Goal: Task Accomplishment & Management: Use online tool/utility

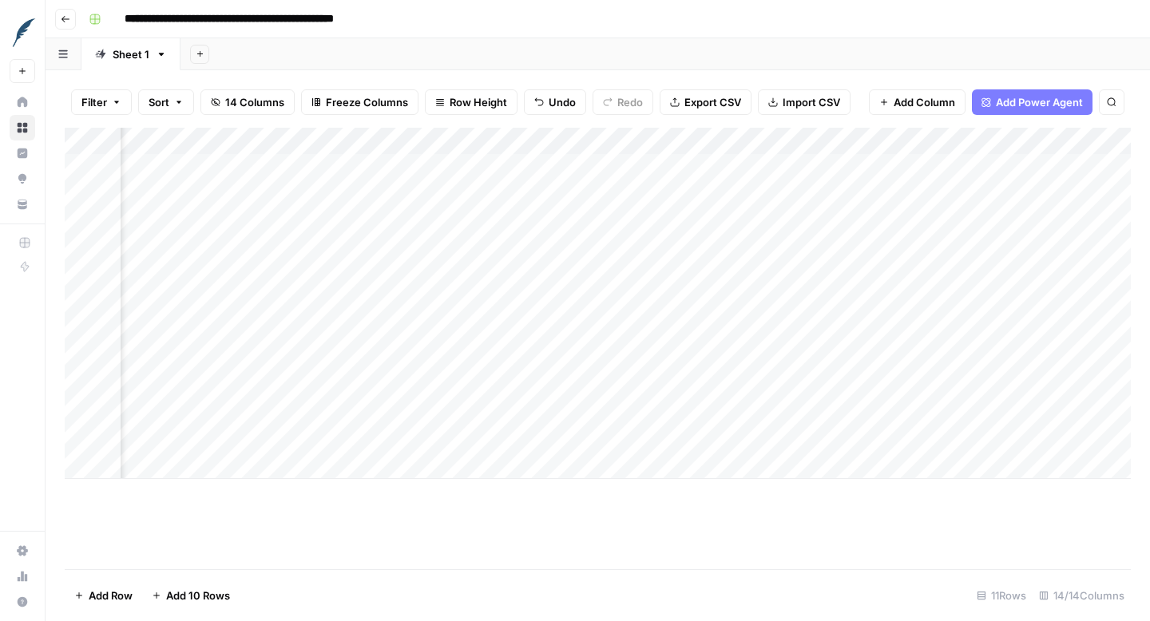
scroll to position [0, 1520]
click at [61, 22] on icon "button" at bounding box center [66, 19] width 10 height 10
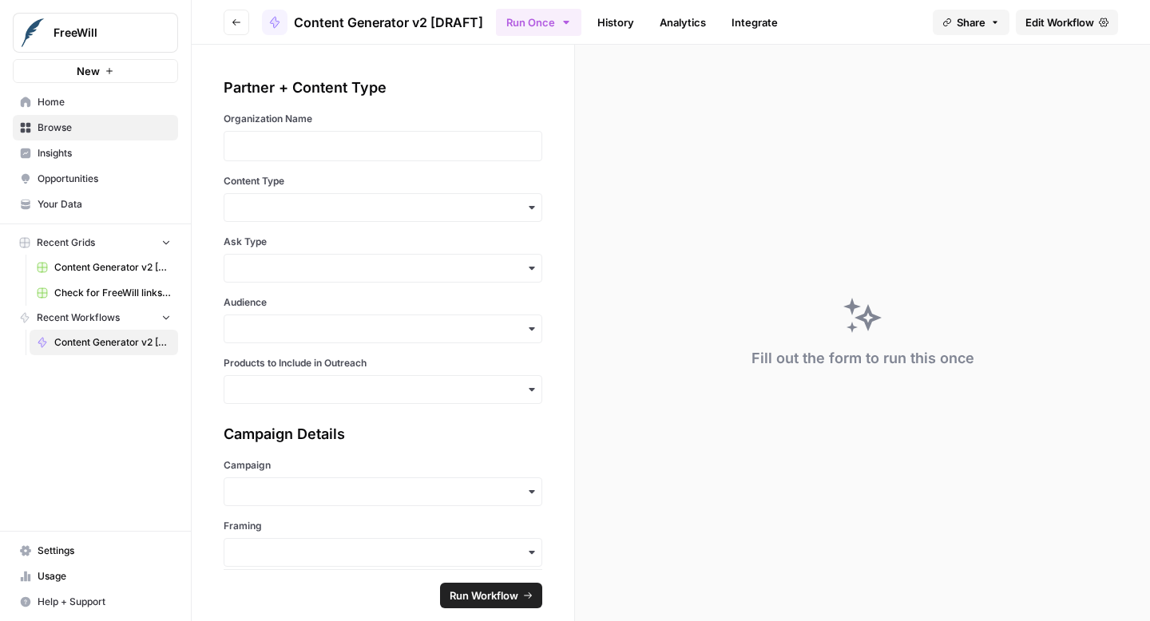
click at [1047, 22] on span "Edit Workflow" at bounding box center [1059, 22] width 69 height 16
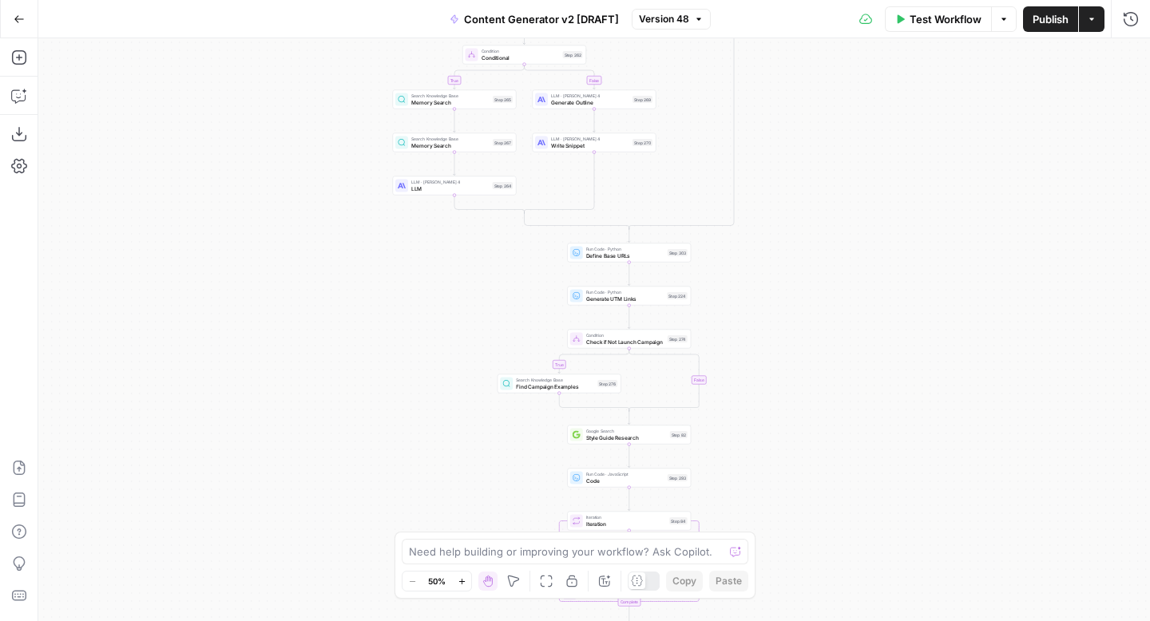
click at [462, 581] on icon "button" at bounding box center [461, 581] width 6 height 6
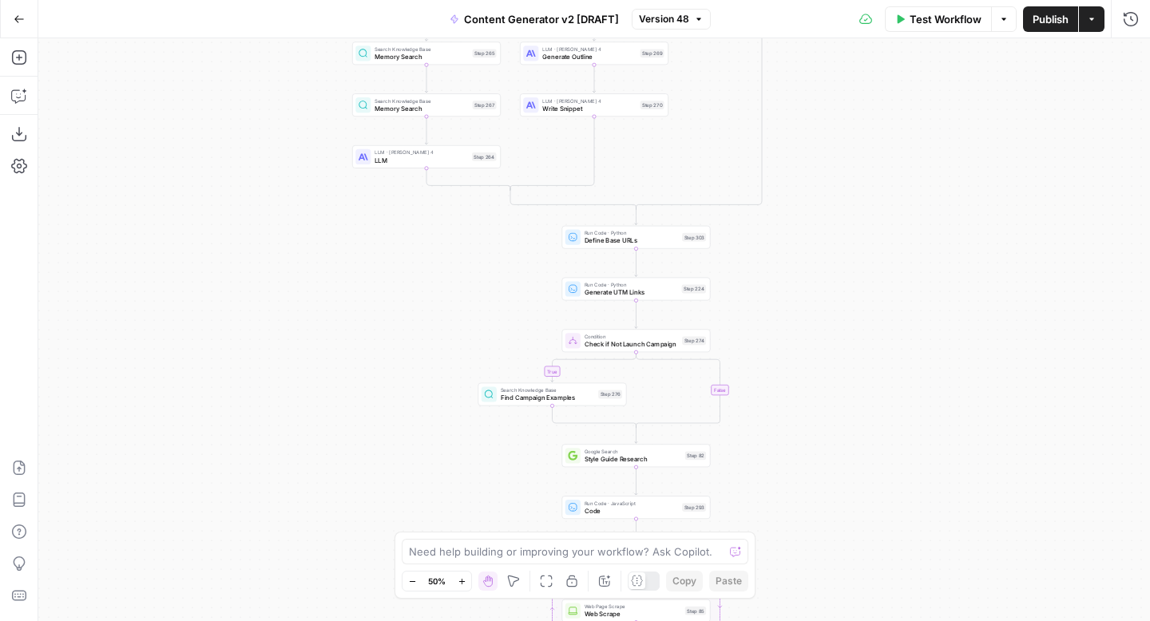
click at [462, 581] on icon "button" at bounding box center [461, 581] width 6 height 6
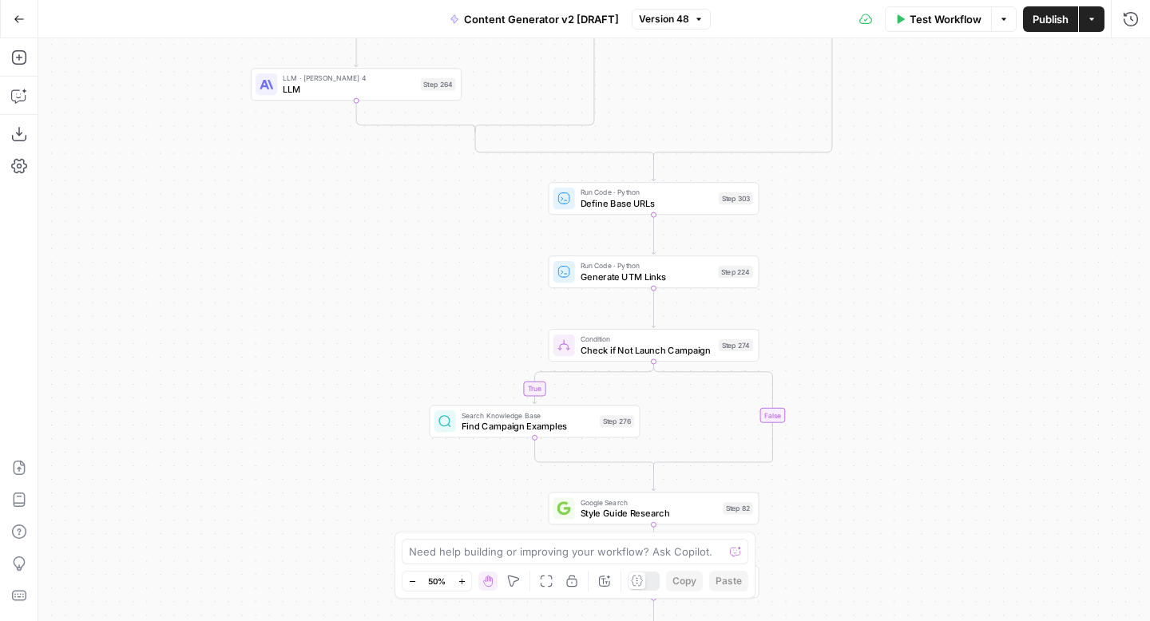
click at [462, 581] on icon "button" at bounding box center [461, 581] width 6 height 6
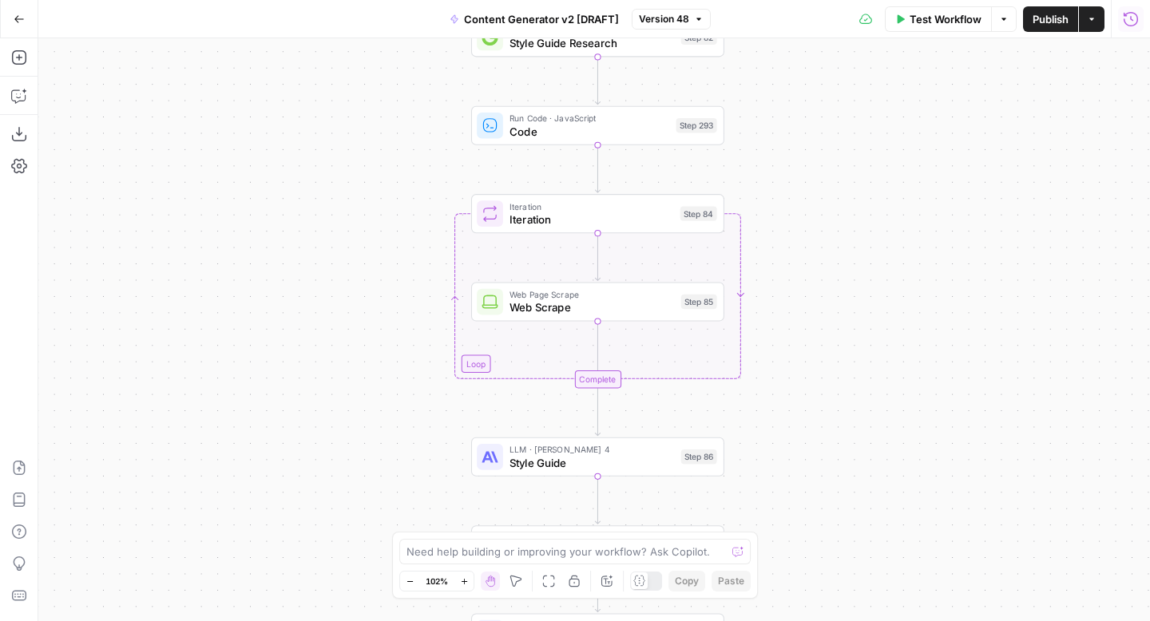
click at [1135, 26] on icon "button" at bounding box center [1131, 19] width 16 height 16
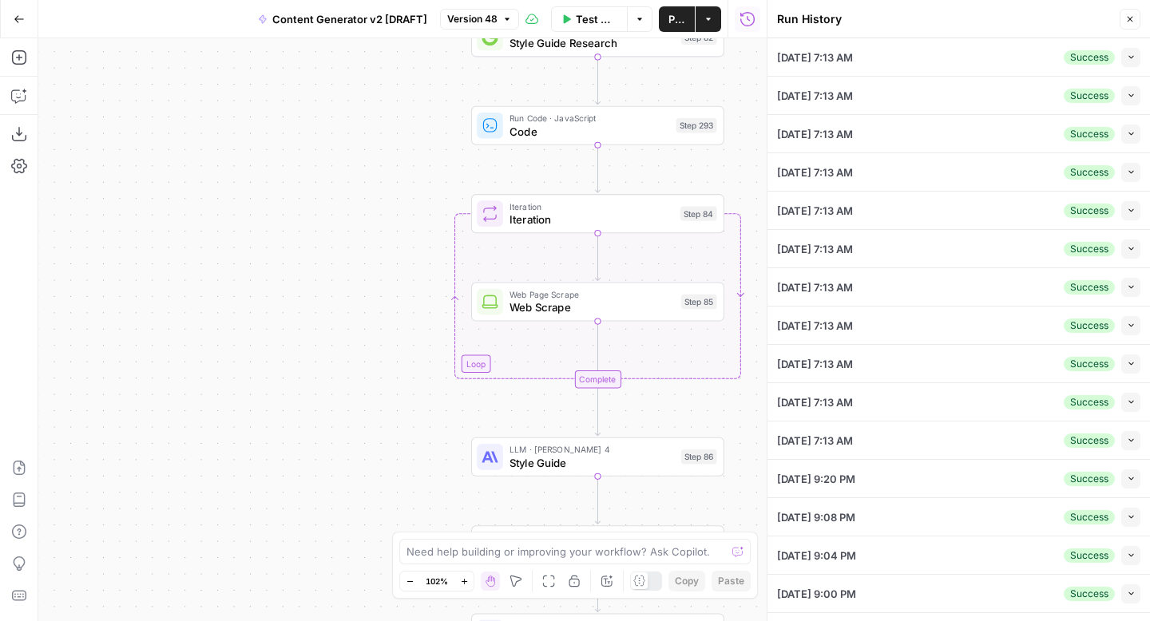
click at [1132, 63] on button "Collapse" at bounding box center [1130, 57] width 19 height 19
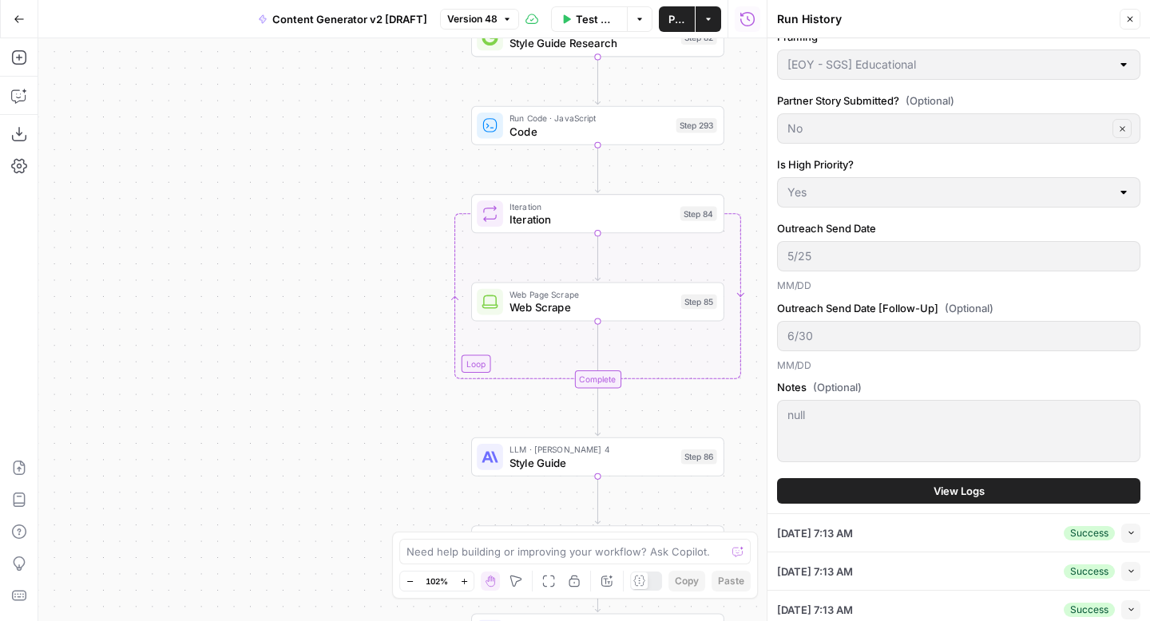
scroll to position [566, 0]
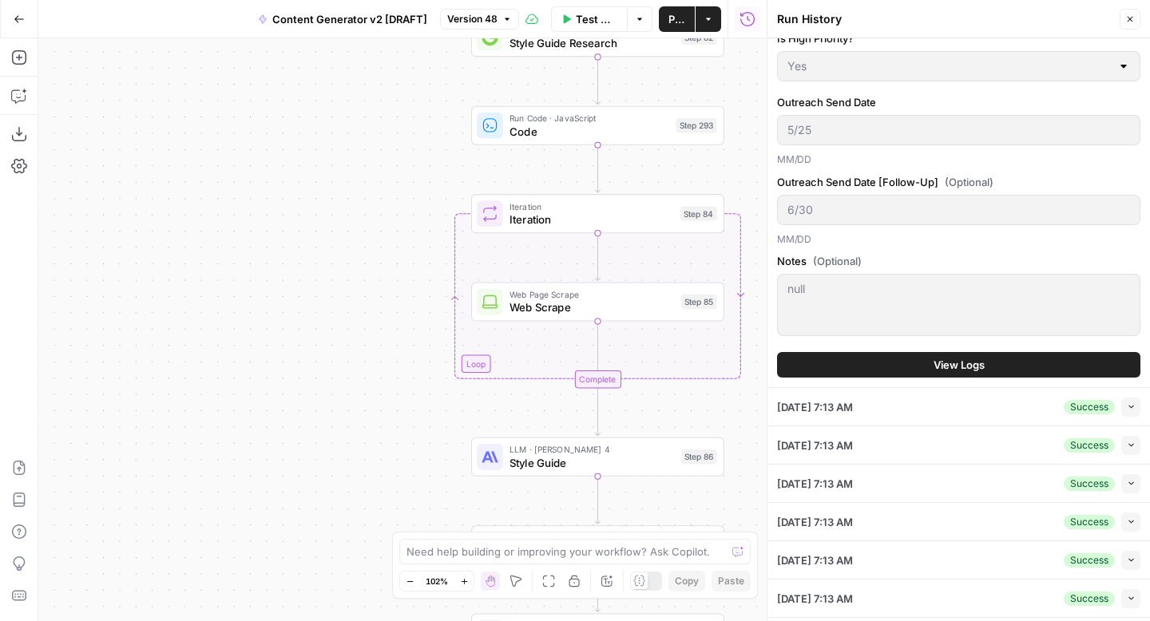
click at [991, 367] on button "View Logs" at bounding box center [958, 365] width 363 height 26
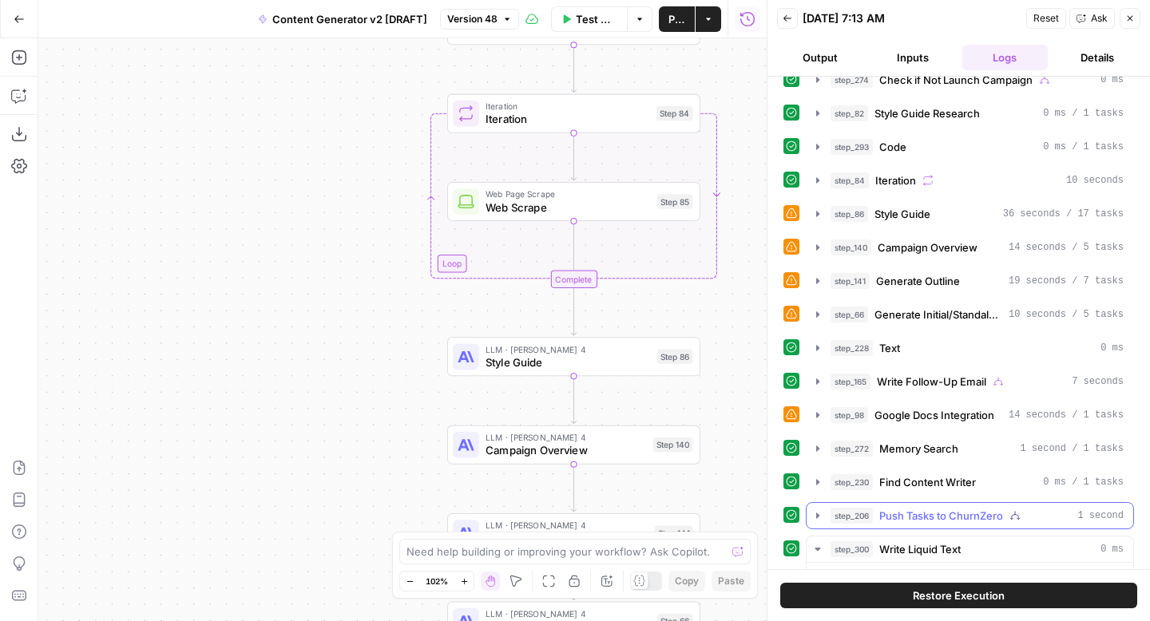
scroll to position [608, 0]
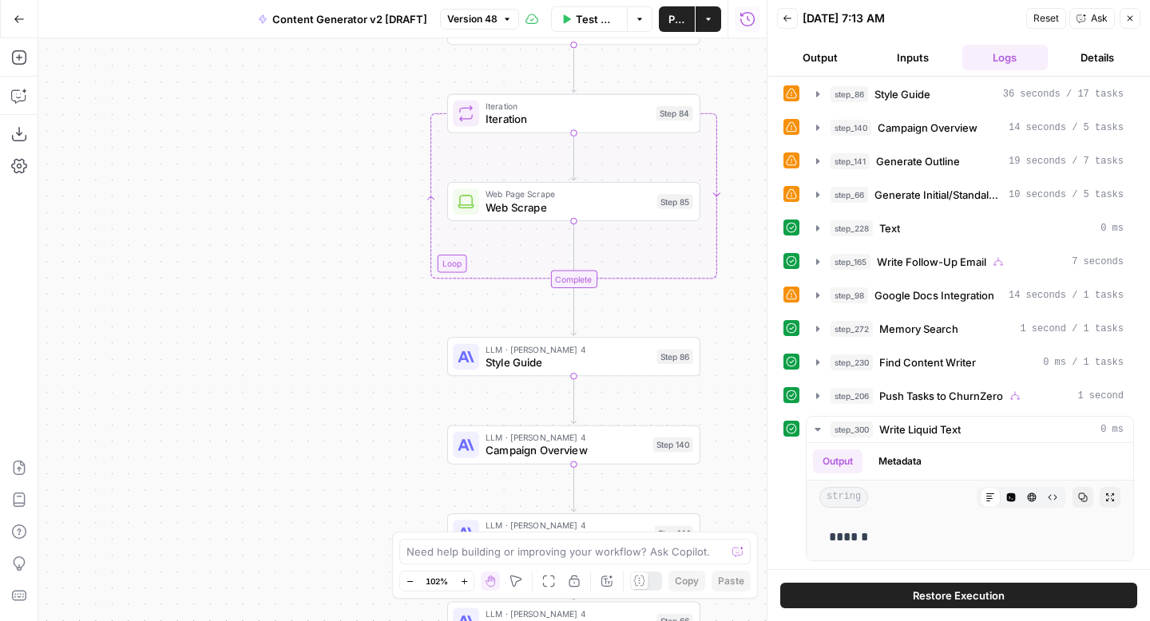
click at [1130, 21] on icon "button" at bounding box center [1130, 19] width 10 height 10
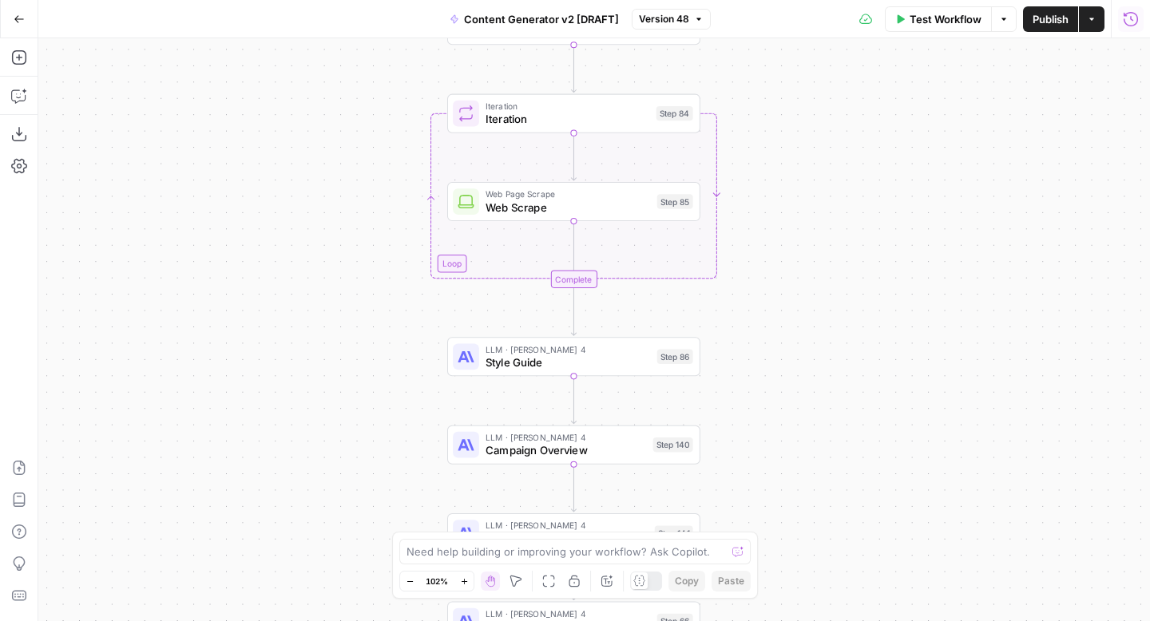
click at [1135, 24] on icon "button" at bounding box center [1131, 18] width 14 height 14
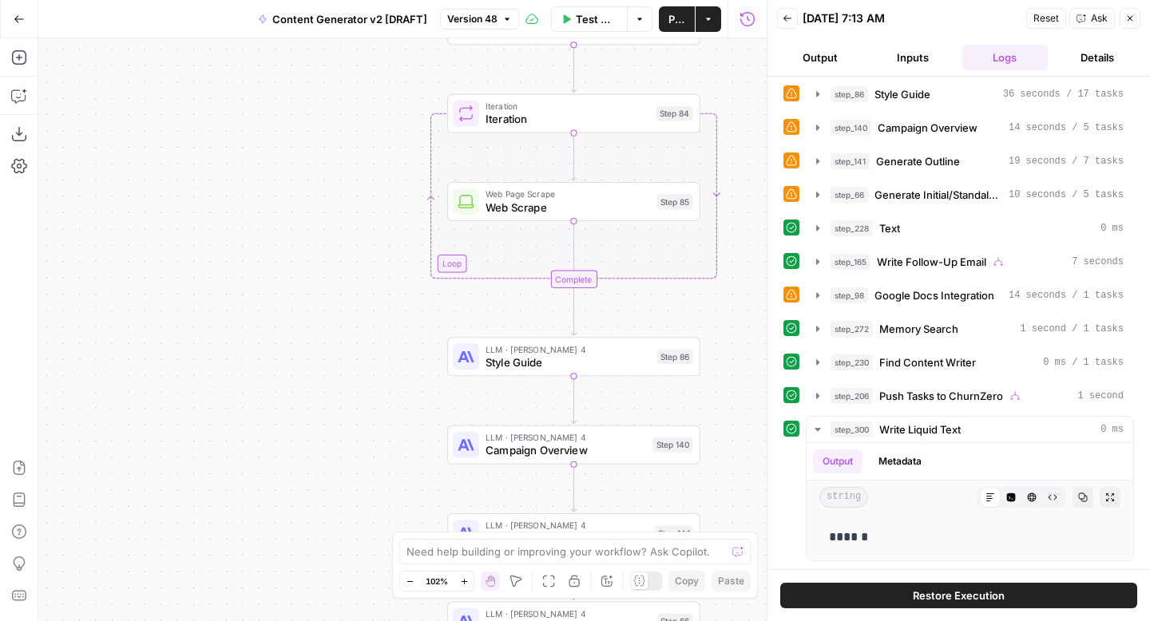
click at [787, 20] on icon "button" at bounding box center [788, 19] width 10 height 10
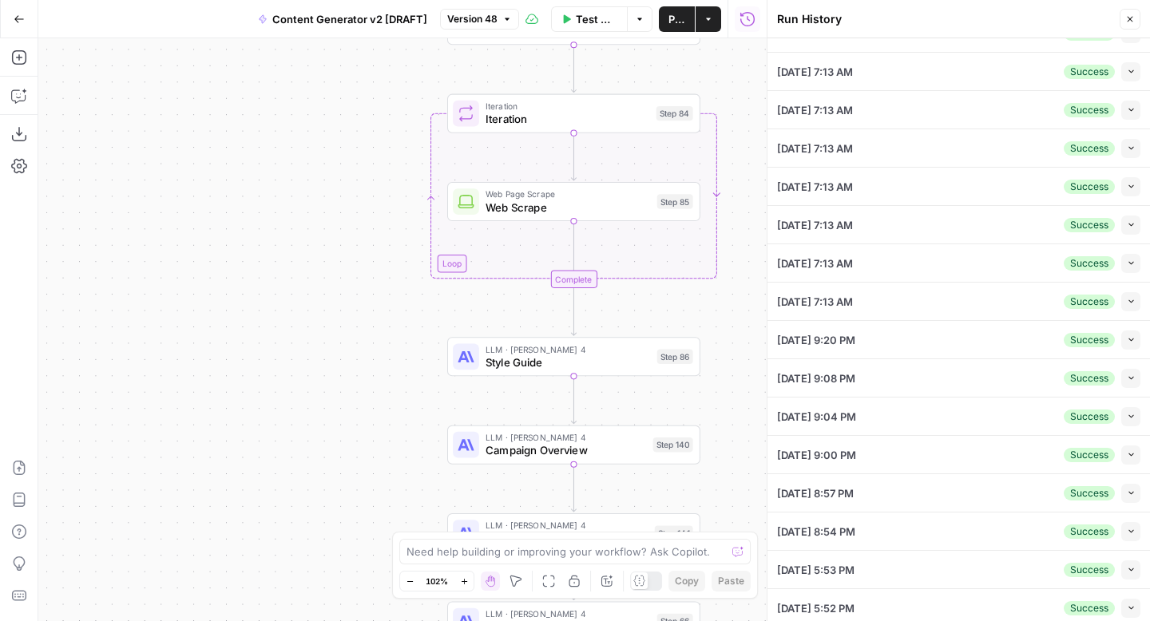
scroll to position [156, 0]
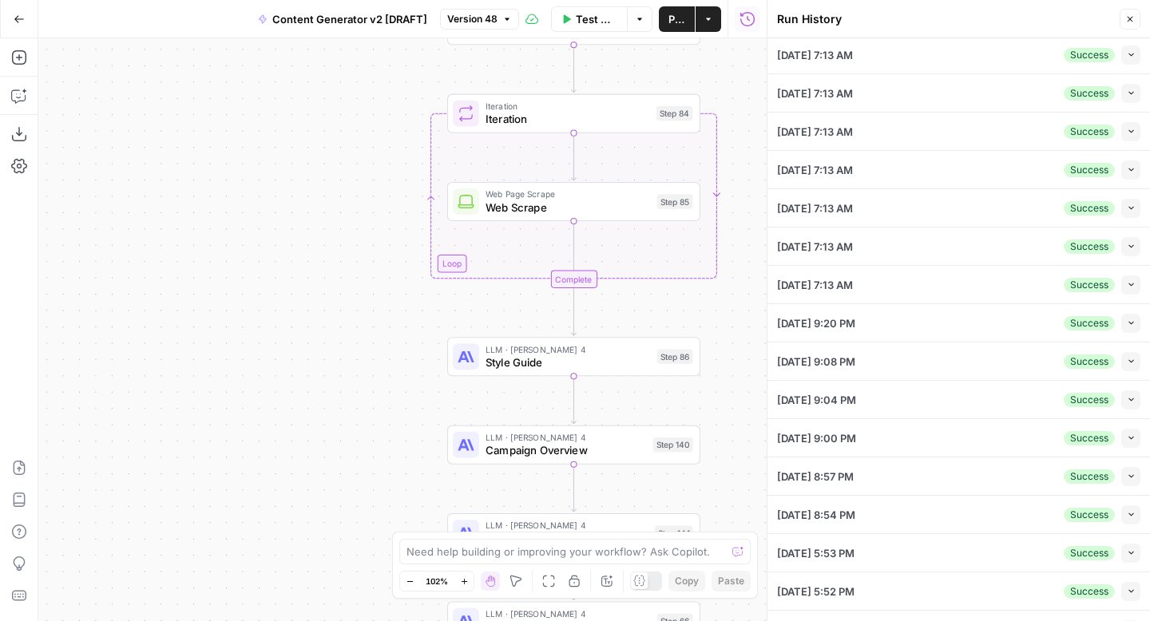
click at [1133, 477] on icon "button" at bounding box center [1131, 476] width 9 height 9
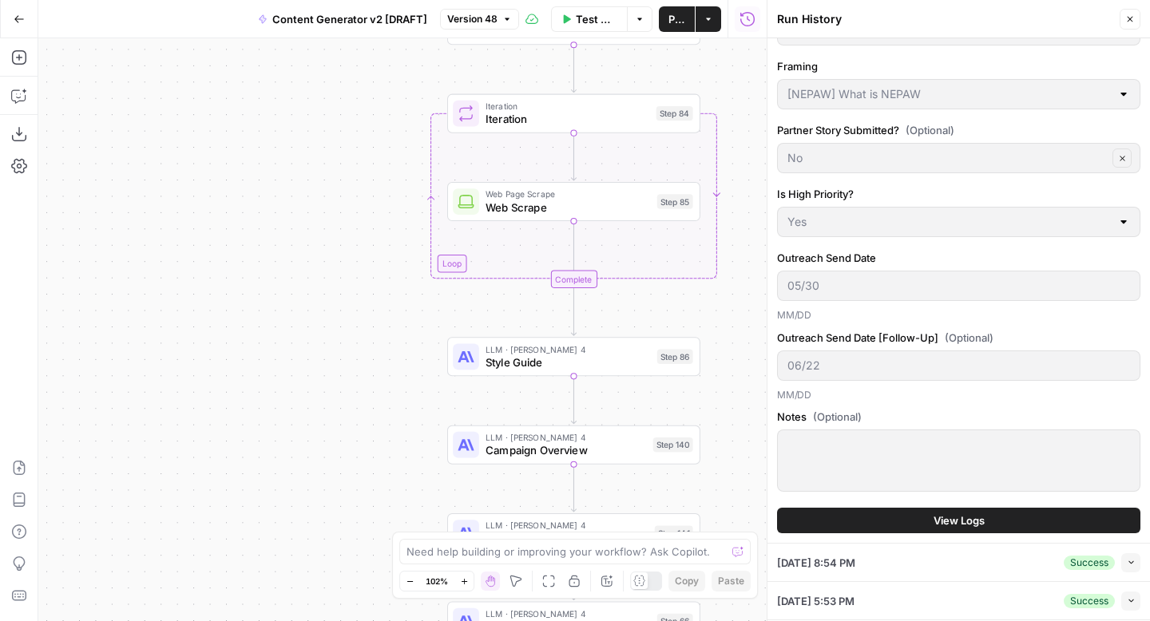
scroll to position [1061, 0]
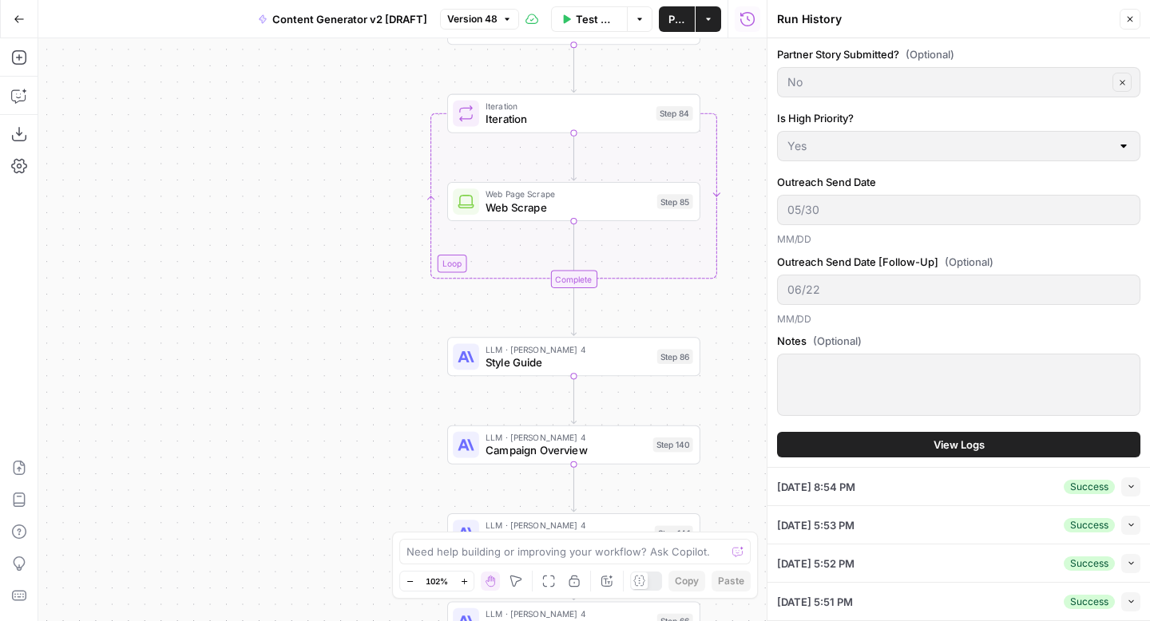
click at [1016, 446] on button "View Logs" at bounding box center [958, 445] width 363 height 26
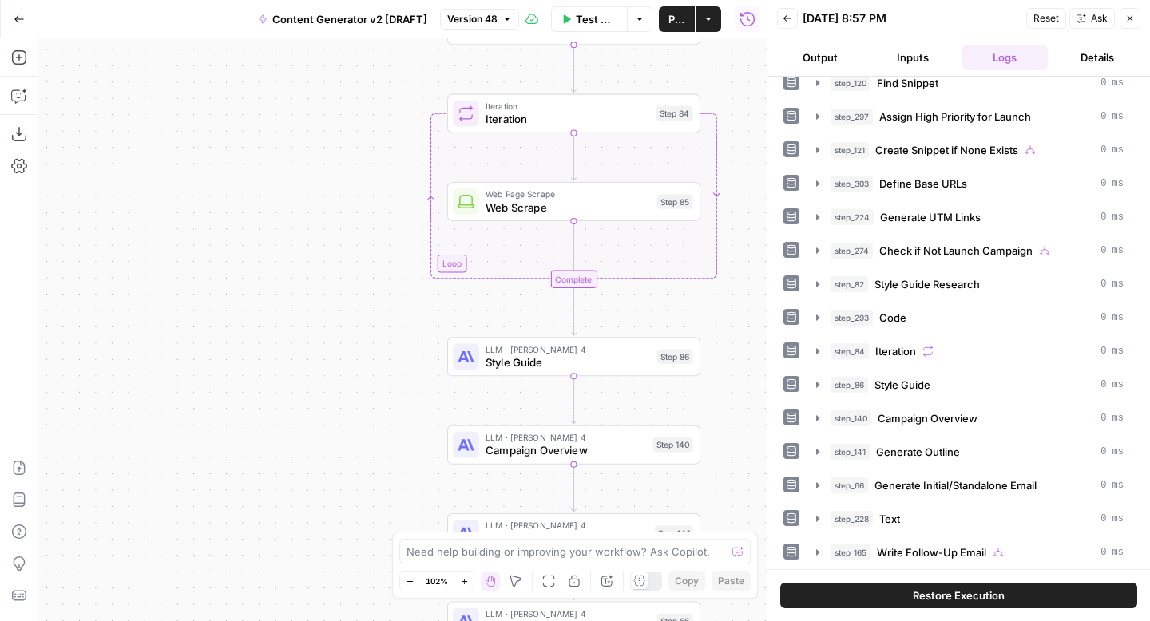
scroll to position [184, 0]
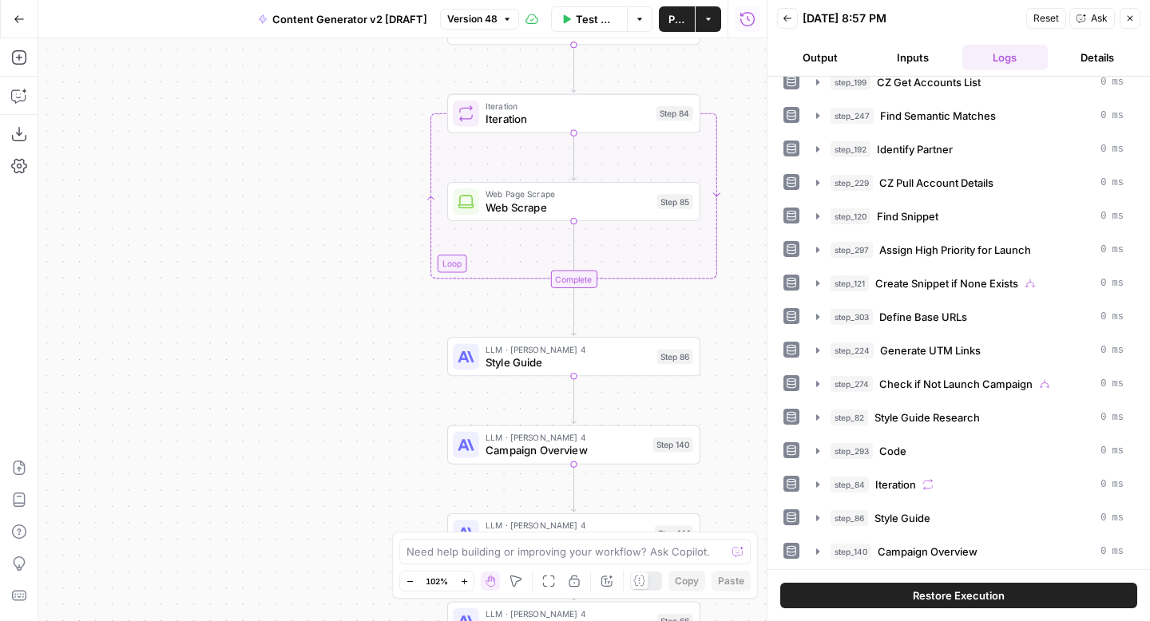
click at [1128, 21] on icon "button" at bounding box center [1130, 19] width 10 height 10
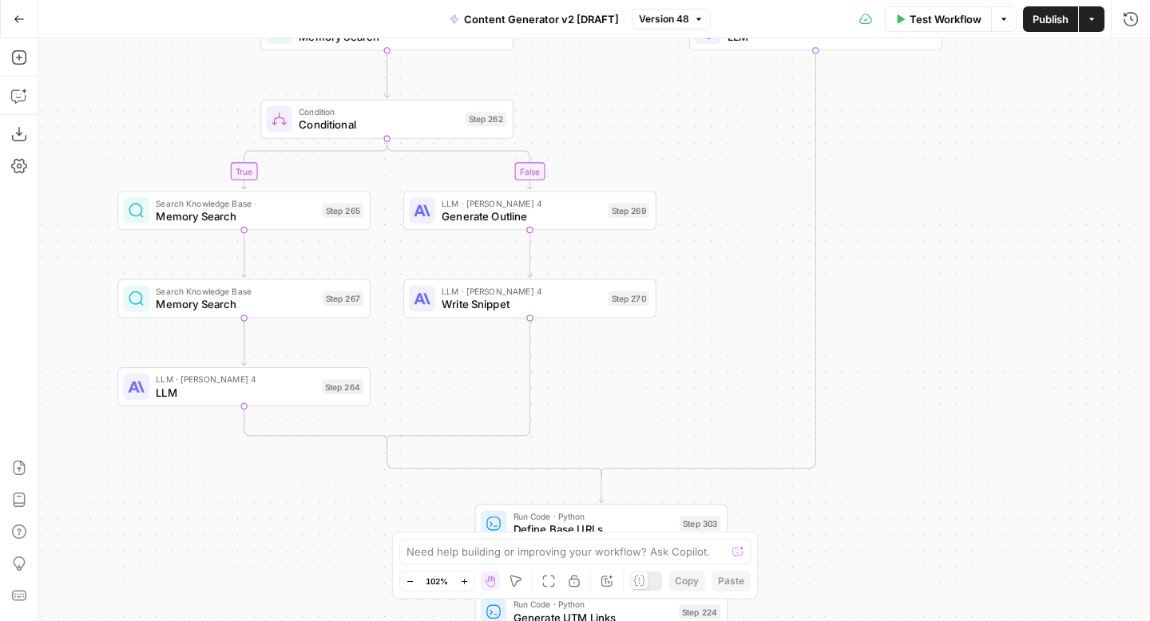
click at [411, 582] on icon "button" at bounding box center [410, 581] width 9 height 9
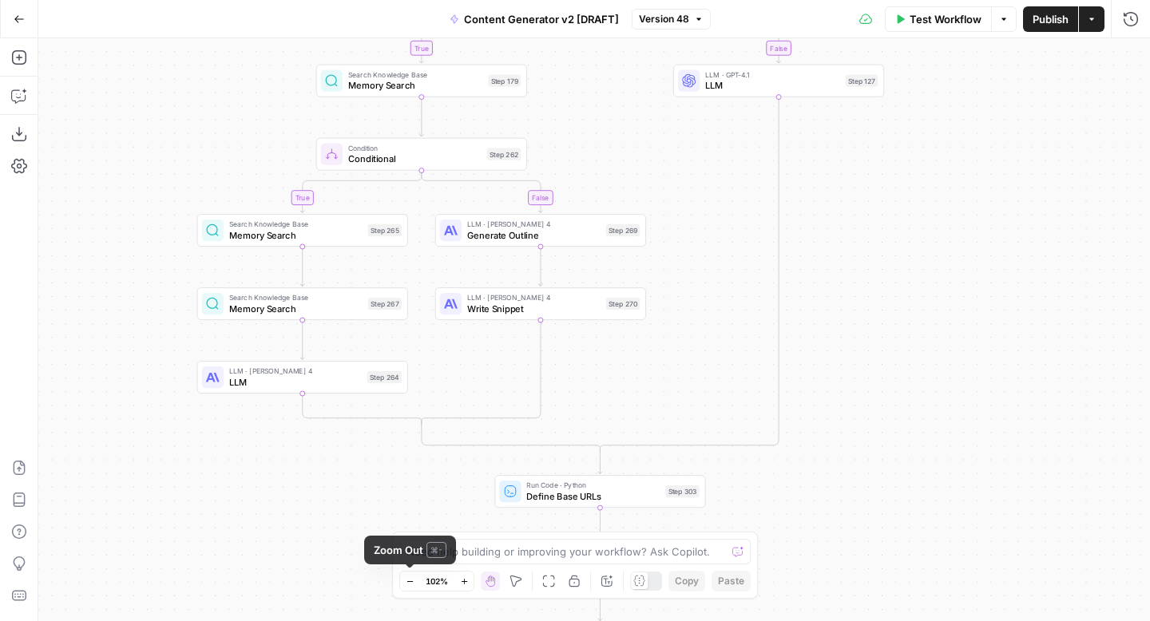
click at [411, 582] on icon "button" at bounding box center [410, 581] width 9 height 9
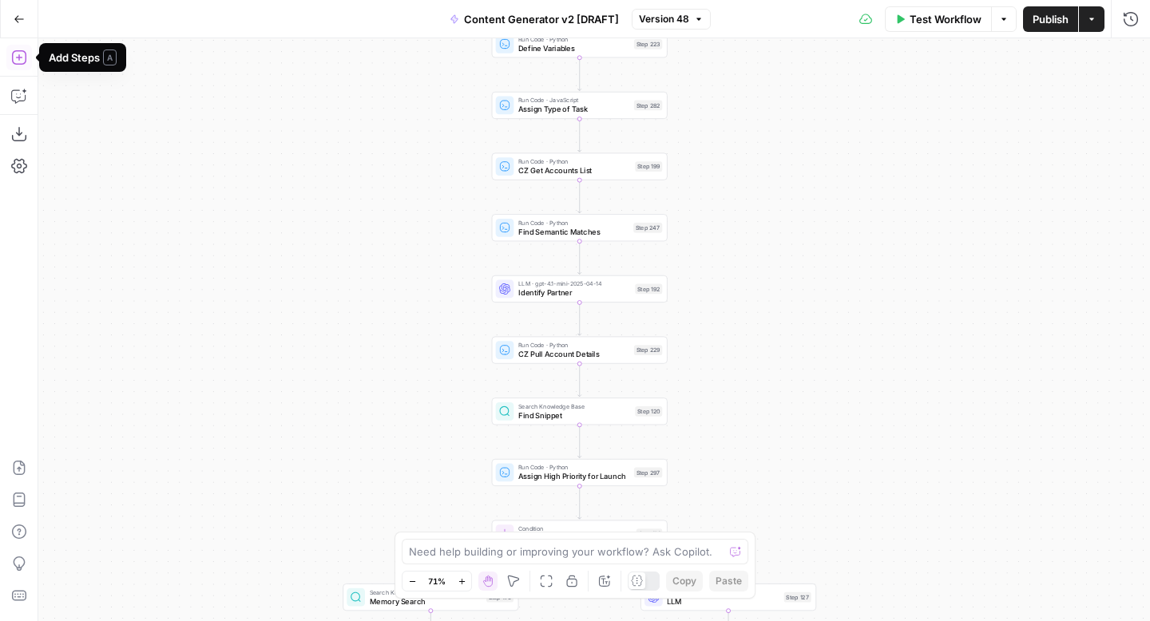
click at [14, 57] on icon "button" at bounding box center [19, 58] width 16 height 16
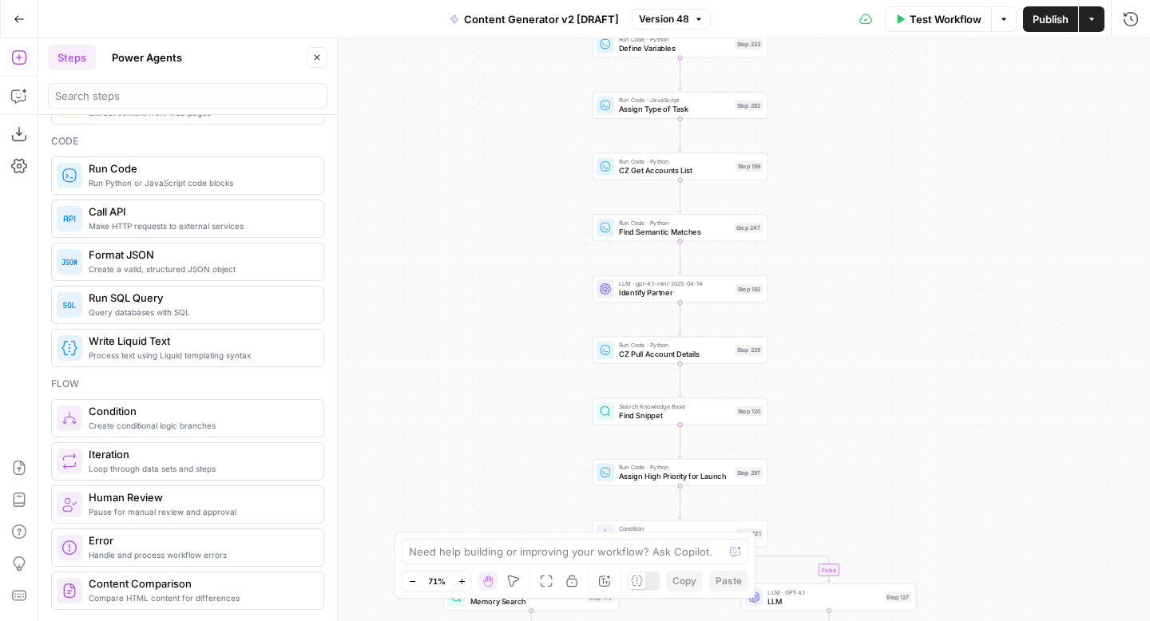
scroll to position [561, 0]
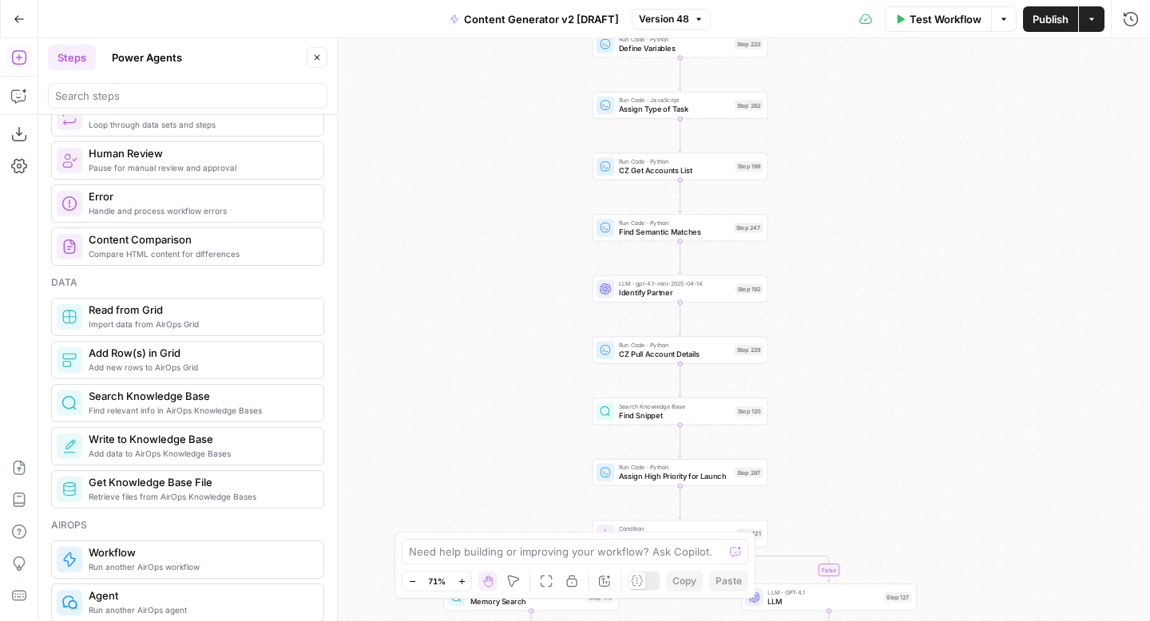
click at [256, 412] on span "Find relevant info in AirOps Knowledge Bases" at bounding box center [200, 410] width 222 height 13
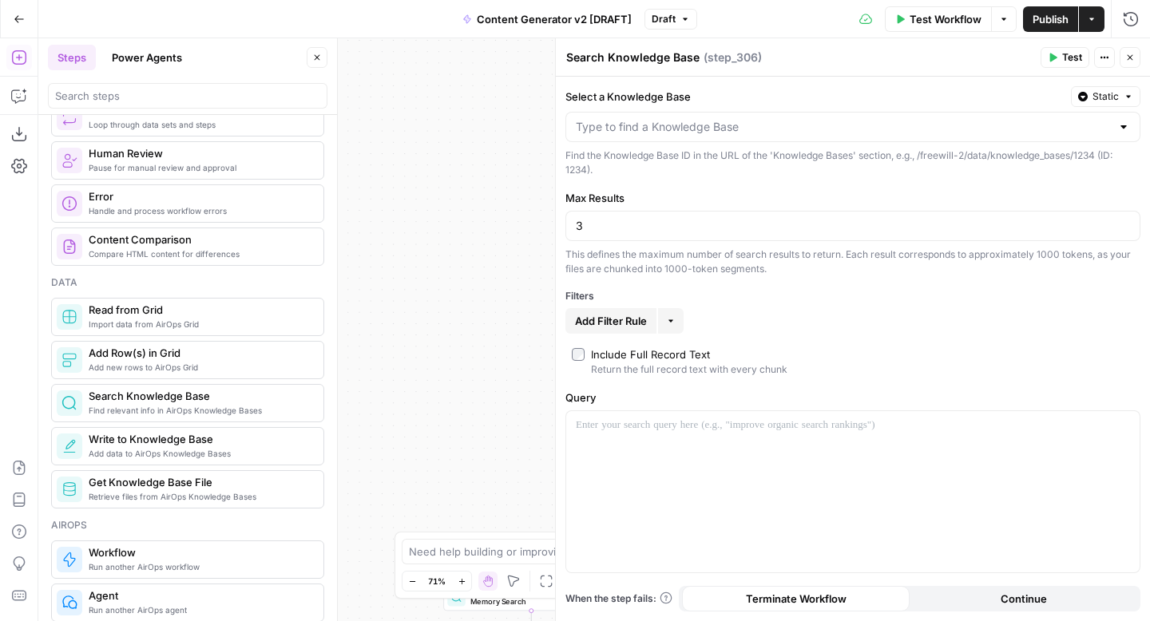
click at [682, 135] on div at bounding box center [852, 127] width 575 height 30
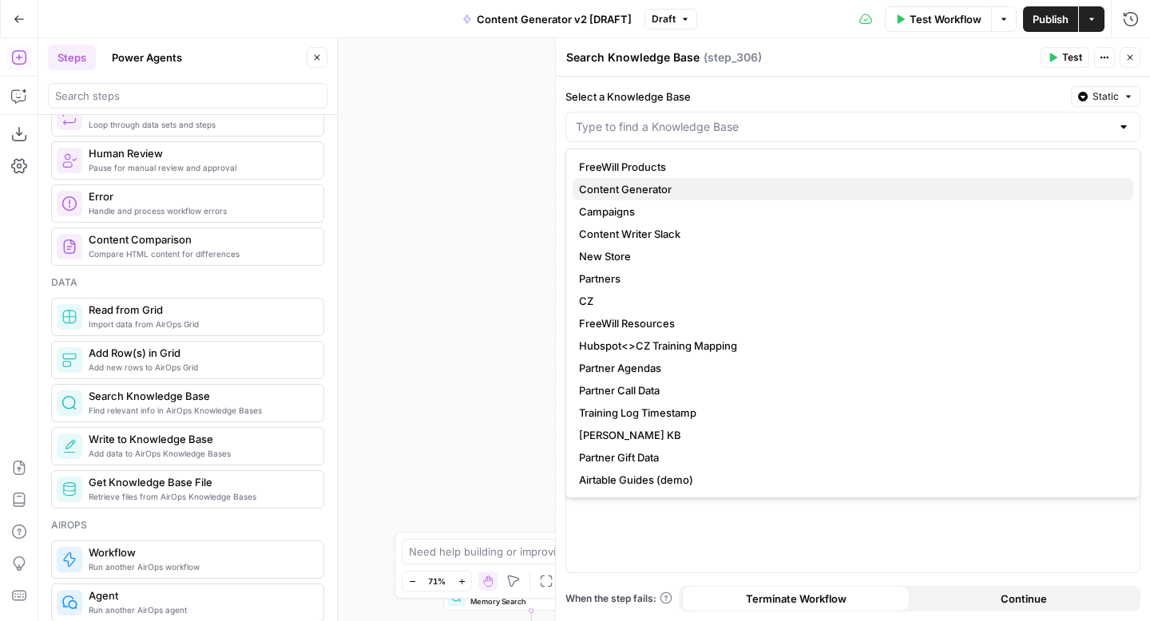
click at [677, 191] on span "Content Generator" at bounding box center [849, 189] width 541 height 16
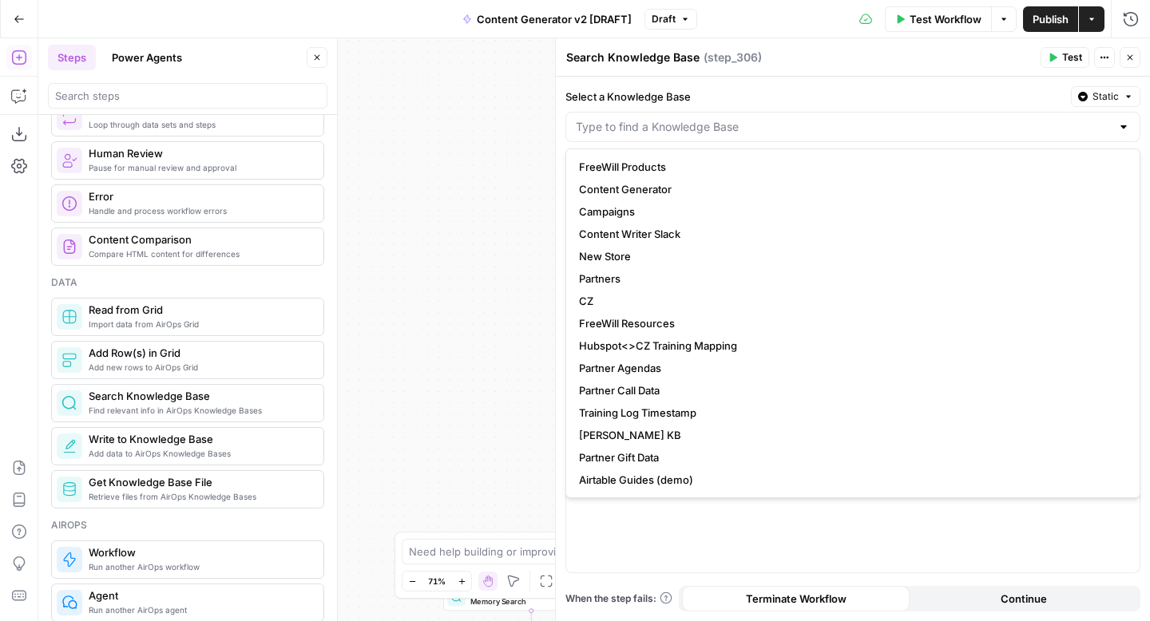
type input "Content Generator"
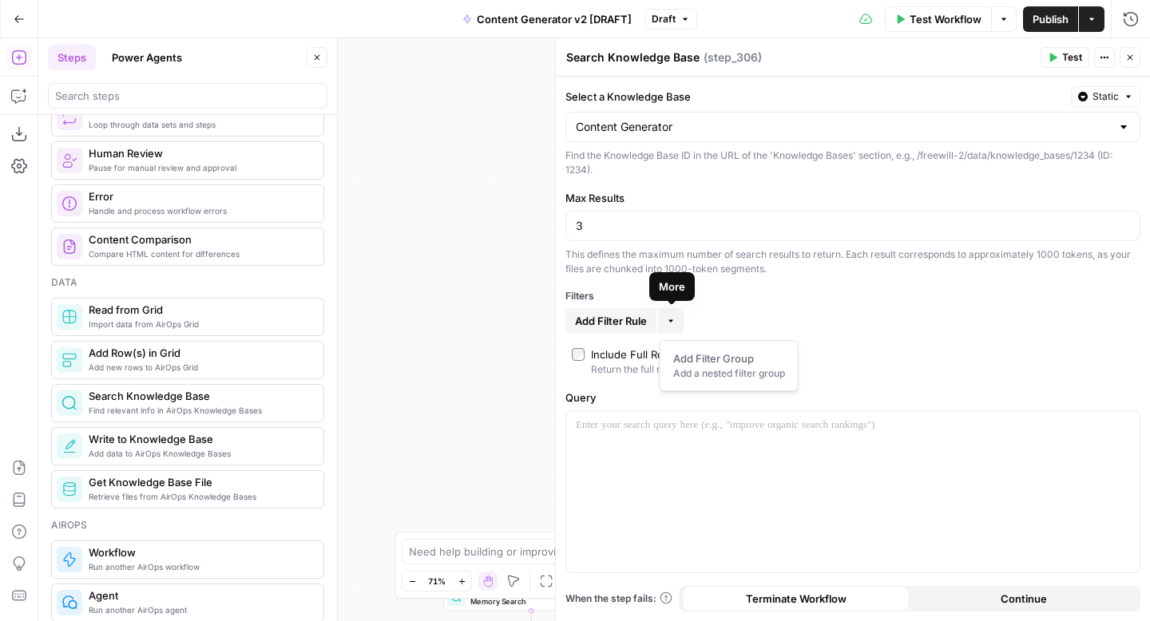
click at [676, 322] on icon "button" at bounding box center [671, 321] width 10 height 10
click at [733, 301] on div "Filters" at bounding box center [852, 296] width 575 height 14
click at [631, 319] on span "Add Filter Rule" at bounding box center [611, 321] width 72 height 16
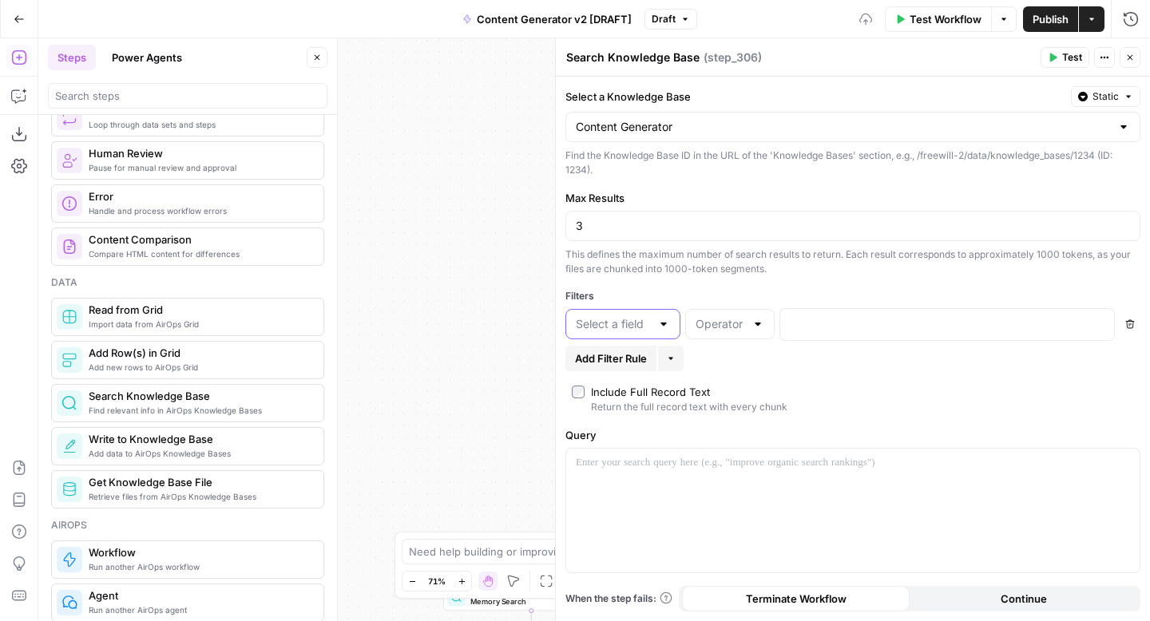
click at [638, 320] on input "text" at bounding box center [613, 324] width 75 height 16
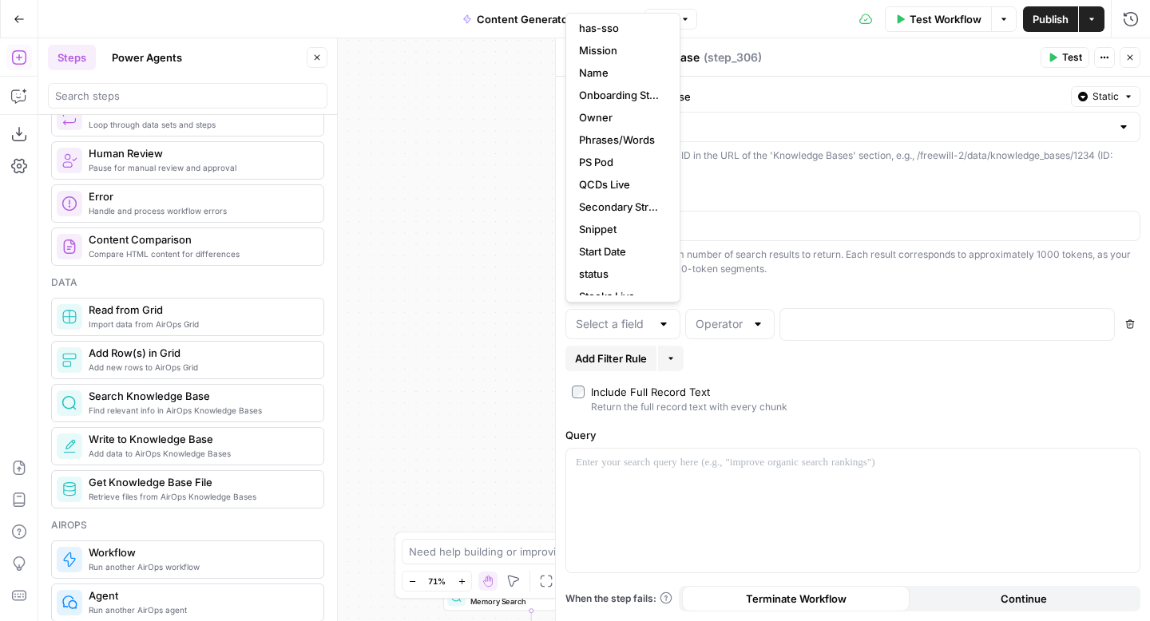
scroll to position [551, 0]
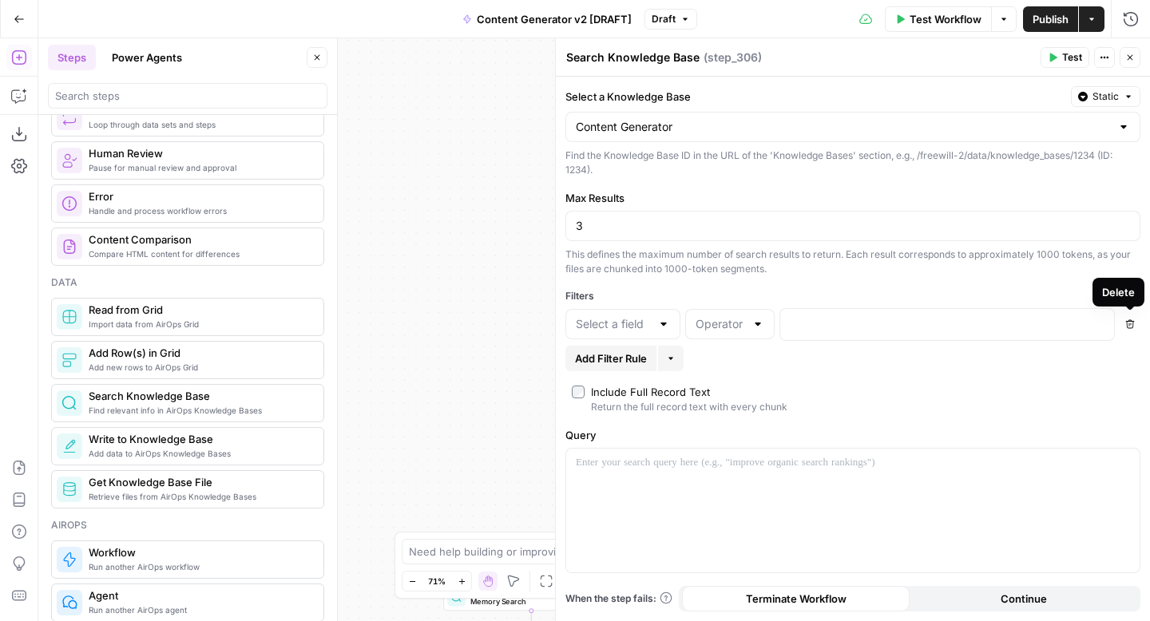
click at [1136, 324] on button "Delete" at bounding box center [1130, 324] width 21 height 21
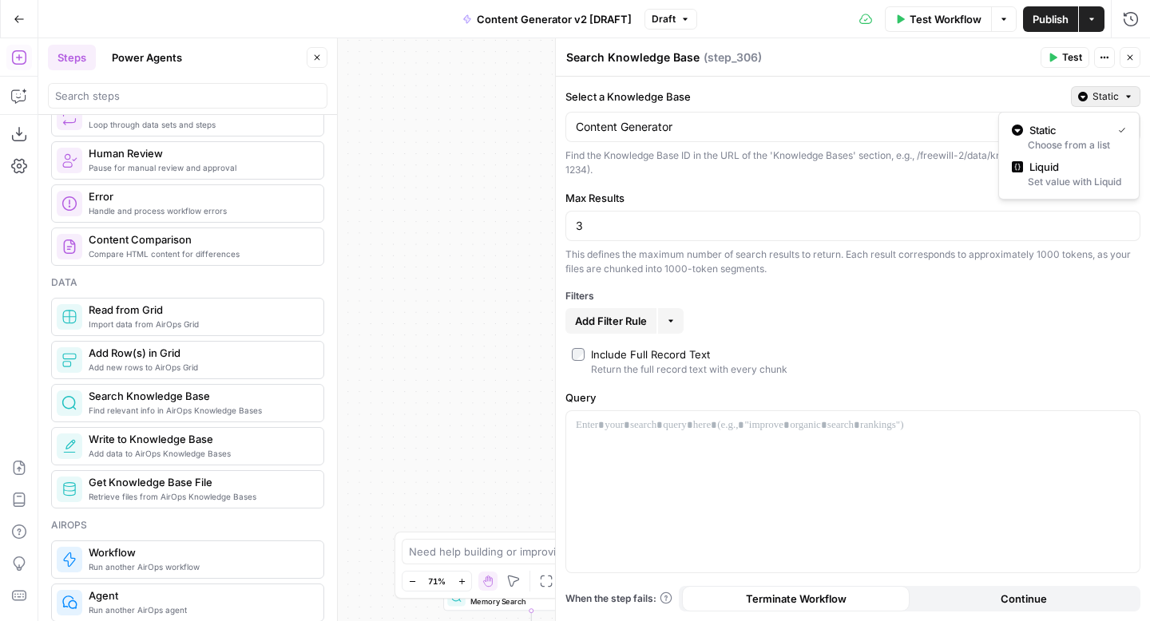
click at [1111, 92] on span "Static" at bounding box center [1105, 96] width 26 height 14
click at [932, 188] on div "Select a Knowledge Base Static Content Generator Find the Knowledge Base ID in …" at bounding box center [853, 349] width 594 height 545
click at [1132, 57] on icon "button" at bounding box center [1130, 58] width 10 height 10
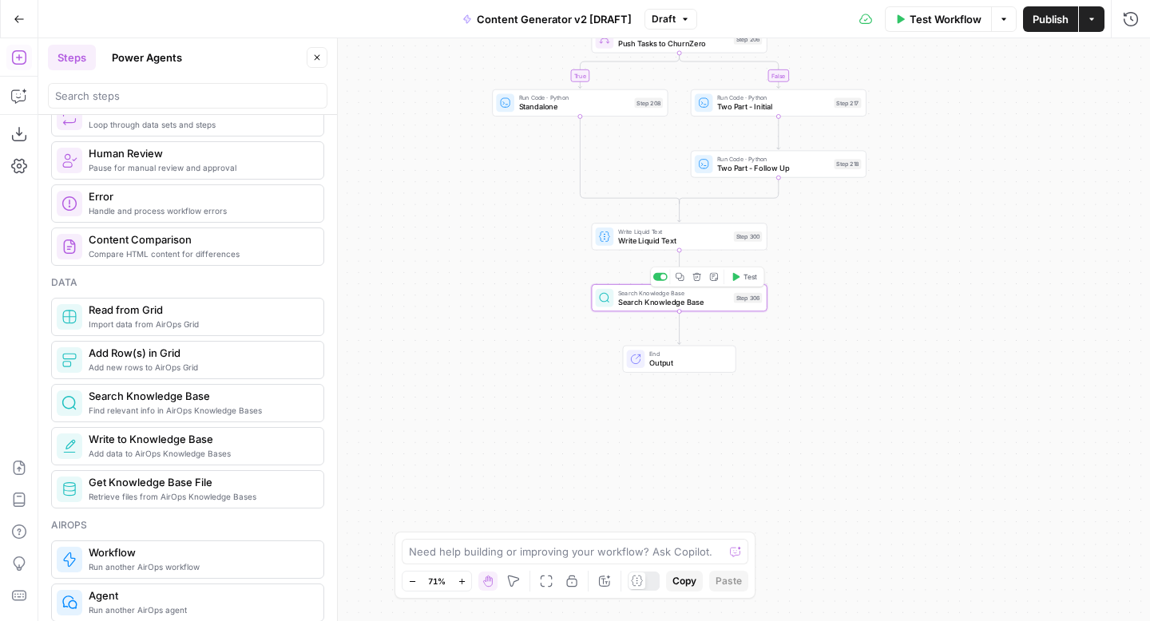
click at [645, 300] on span "Search Knowledge Base" at bounding box center [673, 301] width 111 height 11
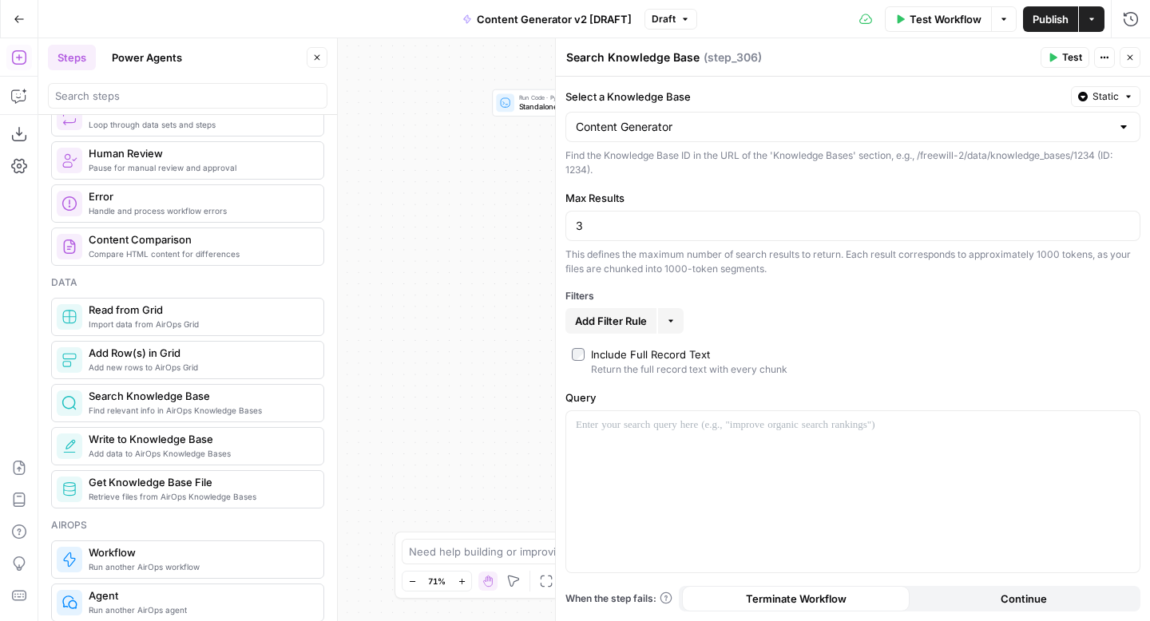
click at [1128, 60] on icon "button" at bounding box center [1130, 58] width 10 height 10
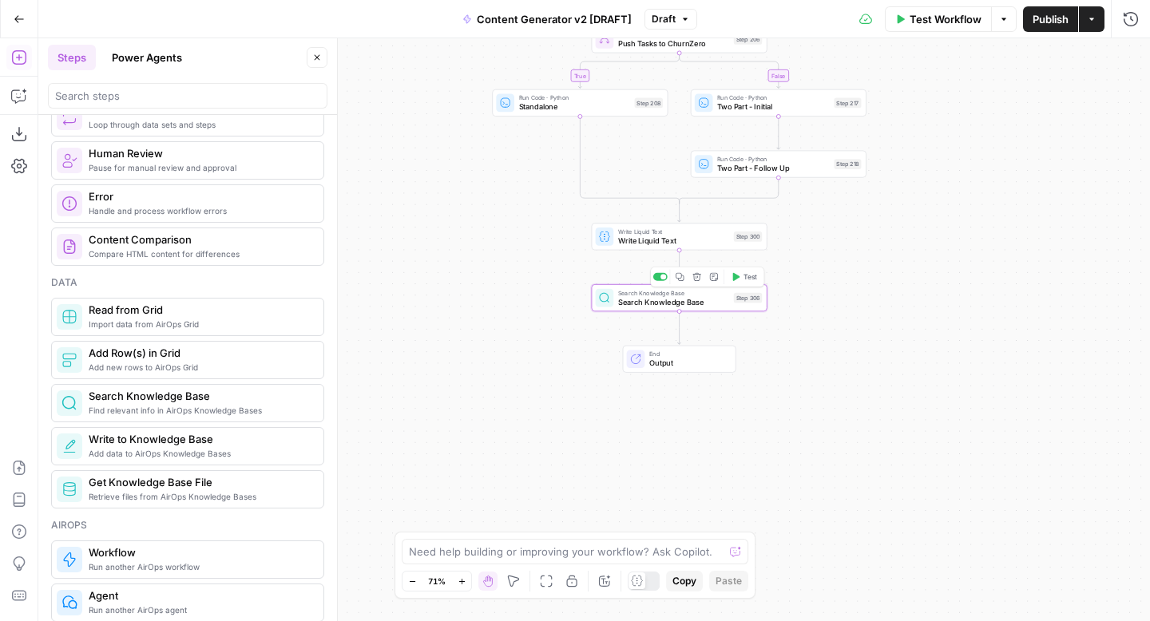
click at [699, 280] on icon "button" at bounding box center [696, 276] width 9 height 9
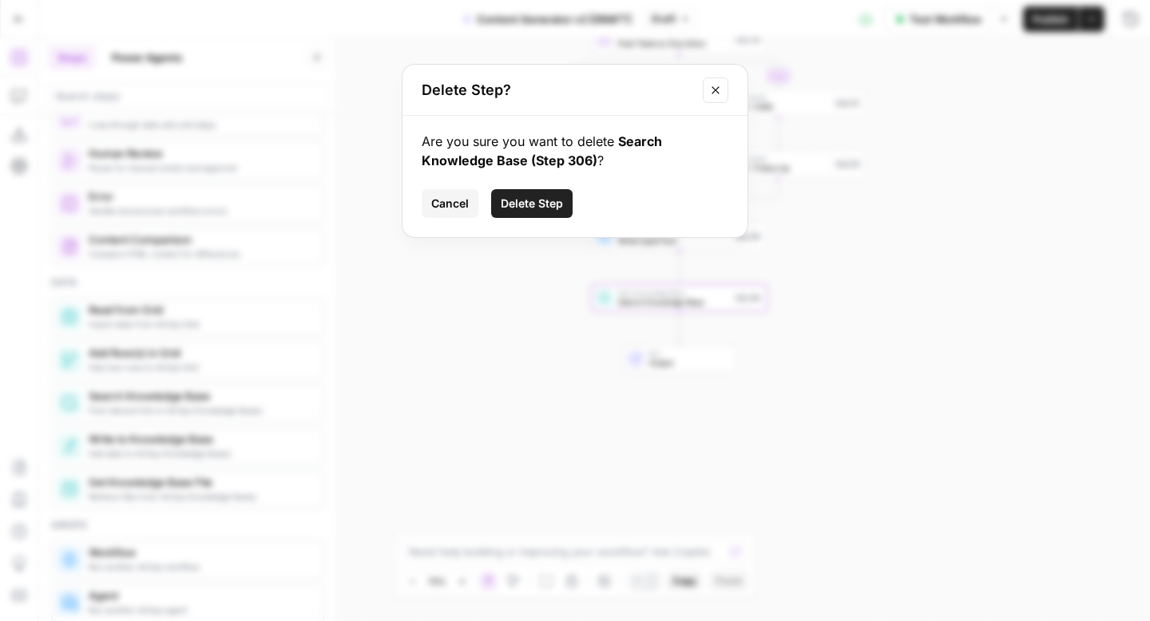
click at [547, 201] on span "Delete Step" at bounding box center [532, 204] width 62 height 16
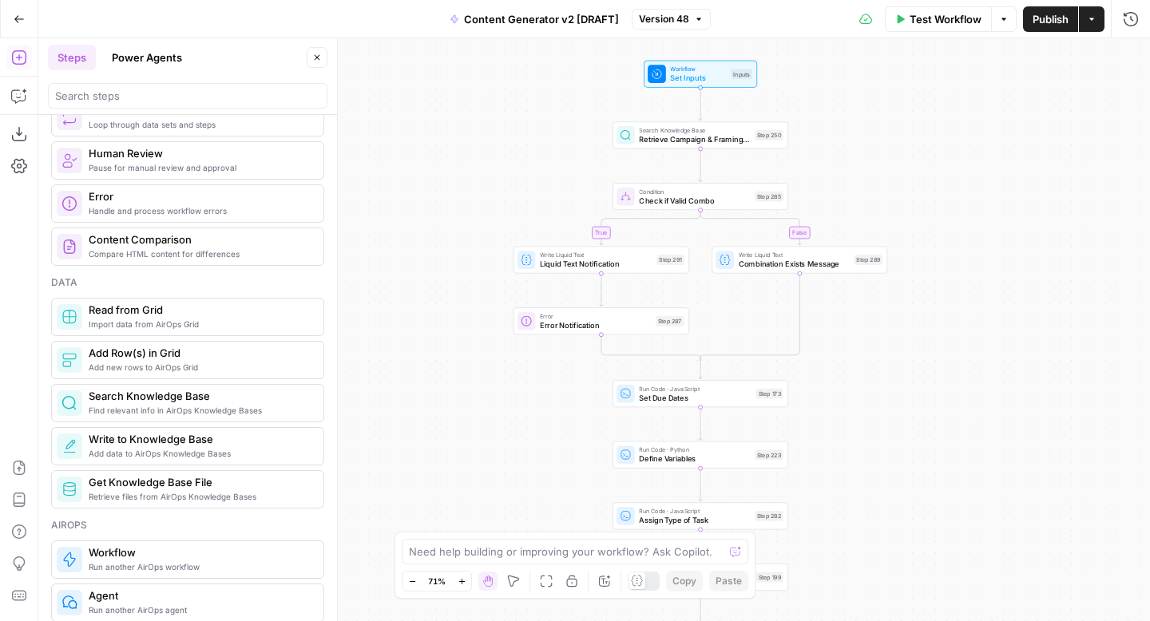
click at [465, 580] on icon "button" at bounding box center [462, 581] width 9 height 9
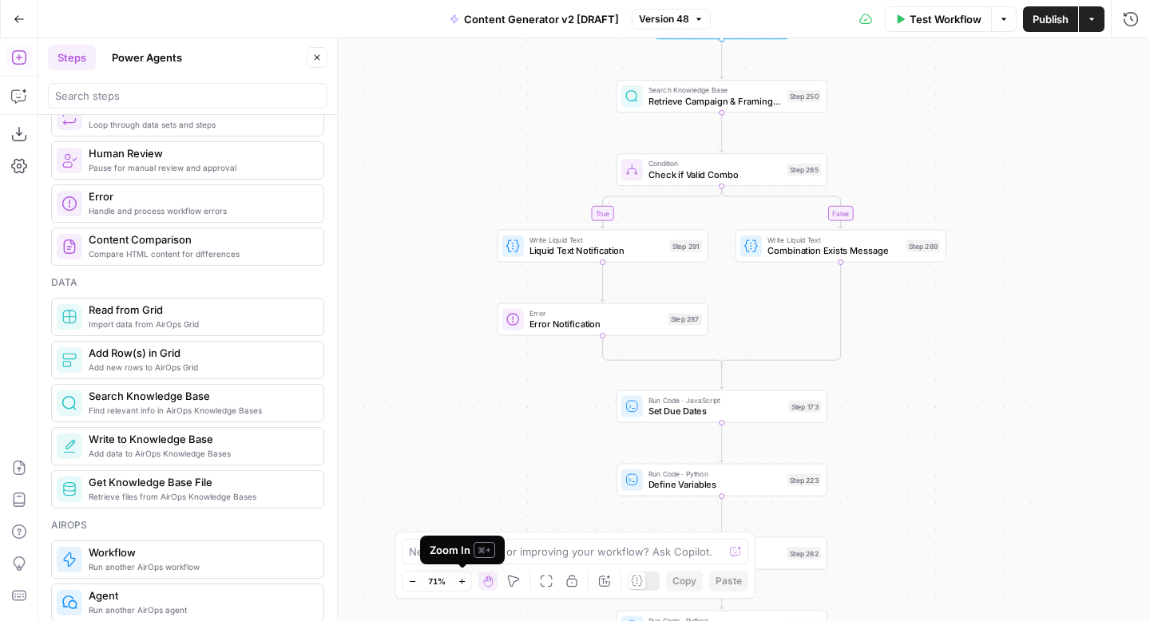
click at [465, 580] on icon "button" at bounding box center [462, 581] width 9 height 9
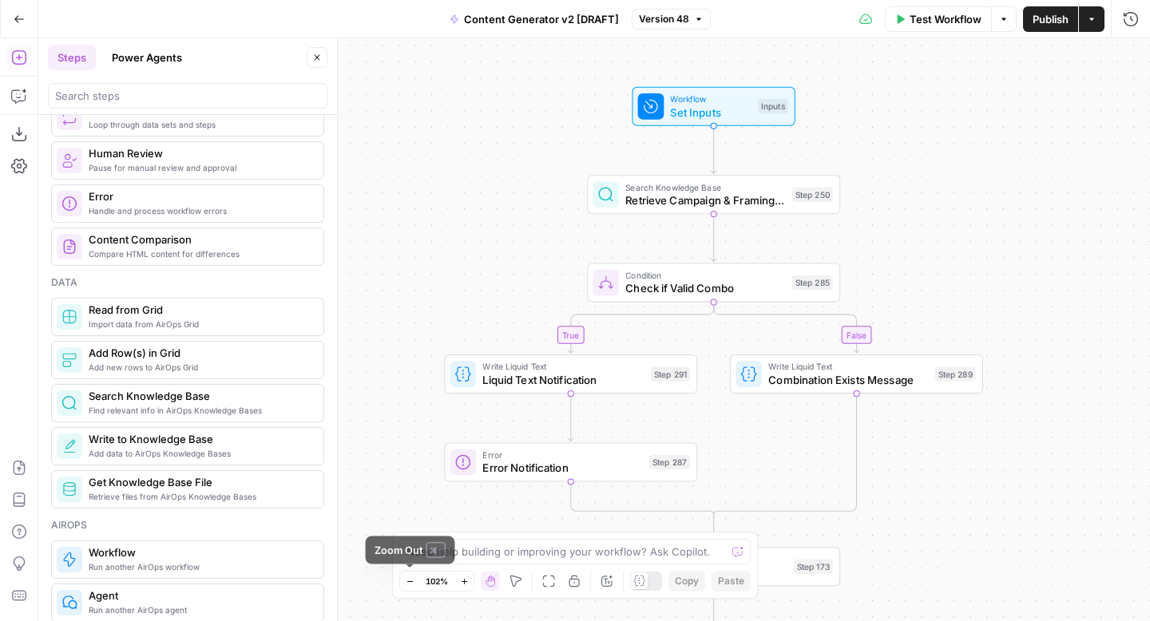
click at [409, 582] on icon "button" at bounding box center [410, 581] width 9 height 9
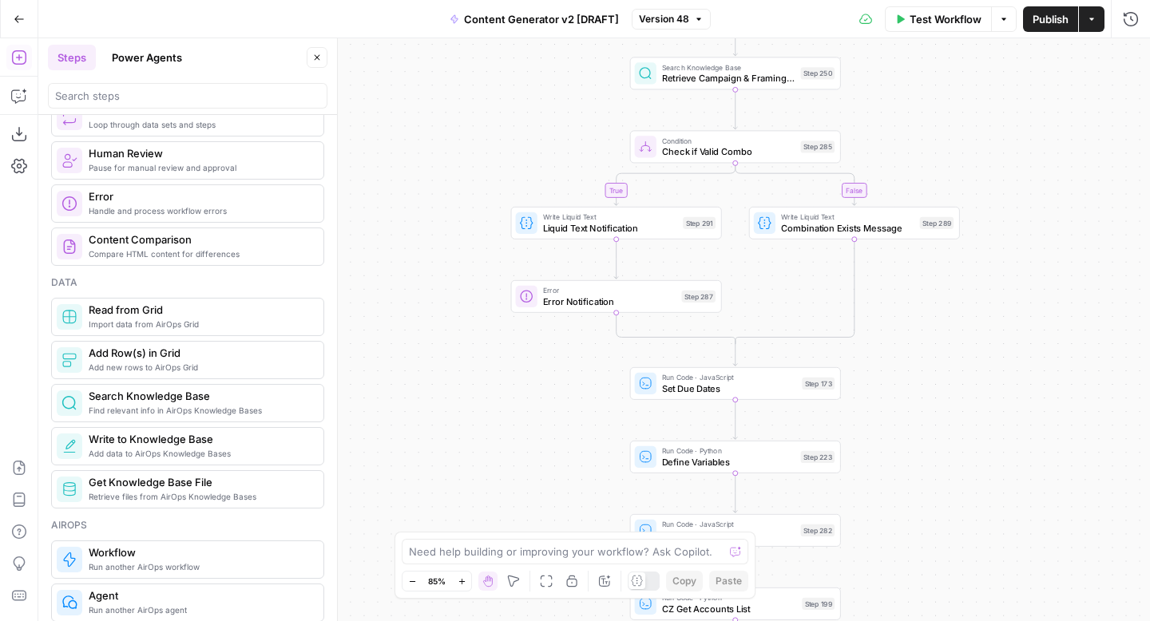
drag, startPoint x: 1001, startPoint y: 418, endPoint x: 1043, endPoint y: 274, distance: 149.6
click at [1043, 274] on div "true false true false true false true true false true false false Workflow Set …" at bounding box center [594, 329] width 1112 height 583
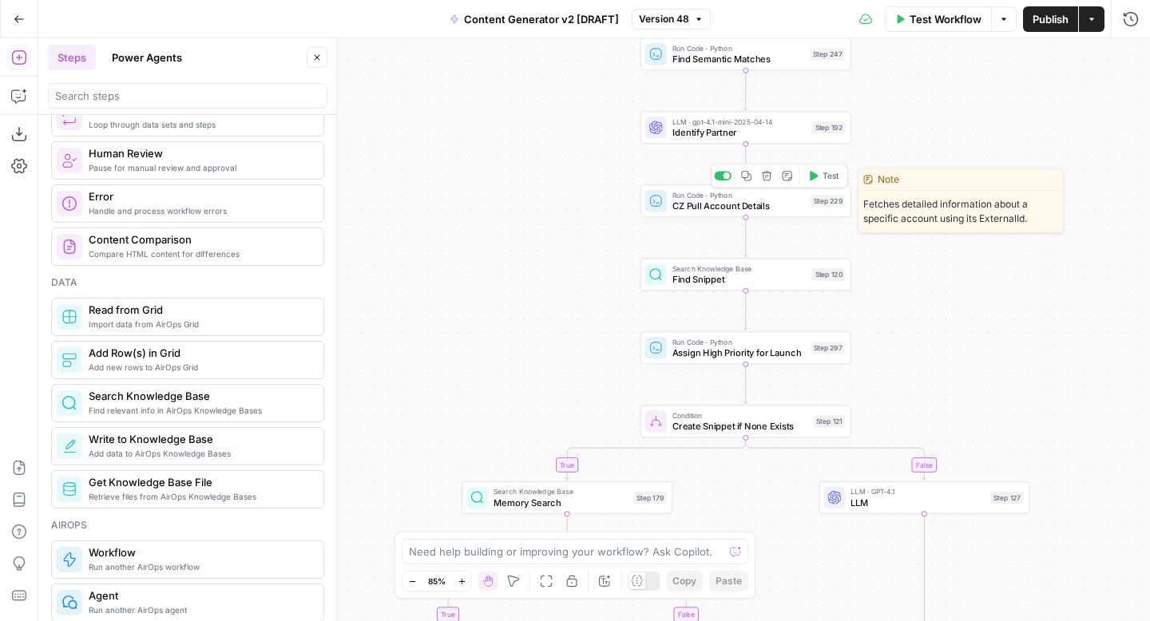
click at [702, 203] on span "CZ Pull Account Details" at bounding box center [738, 206] width 133 height 14
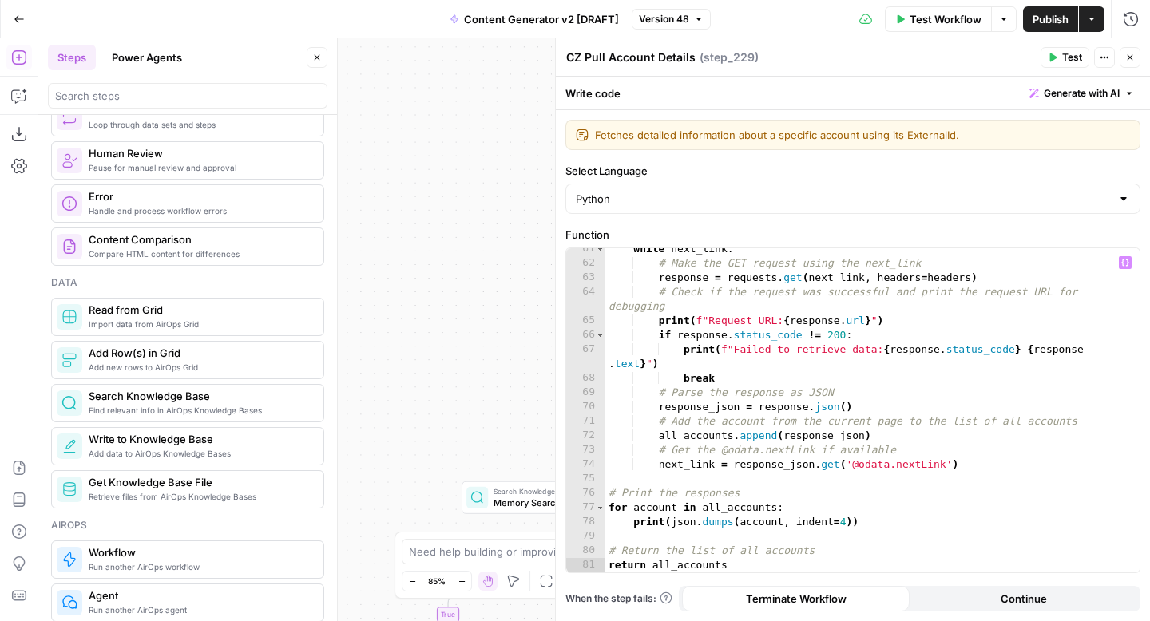
scroll to position [883, 0]
click at [1134, 61] on icon "button" at bounding box center [1130, 58] width 10 height 10
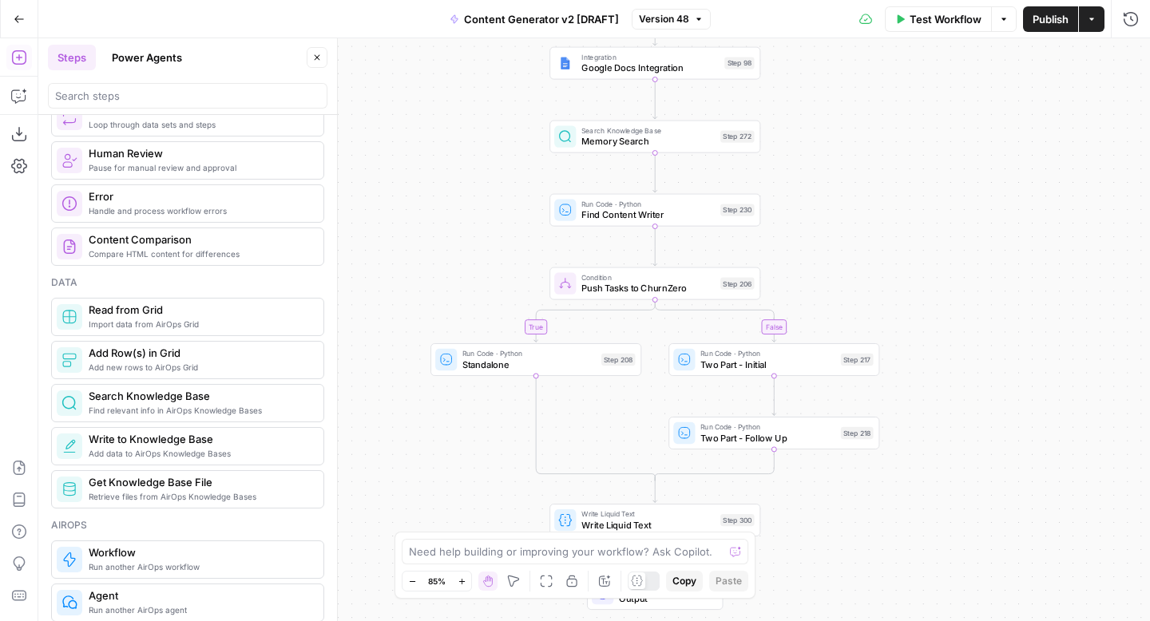
drag, startPoint x: 1007, startPoint y: 267, endPoint x: 886, endPoint y: 616, distance: 369.2
click at [890, 616] on div "true false true false true false true true false true false false Workflow Set …" at bounding box center [594, 329] width 1112 height 583
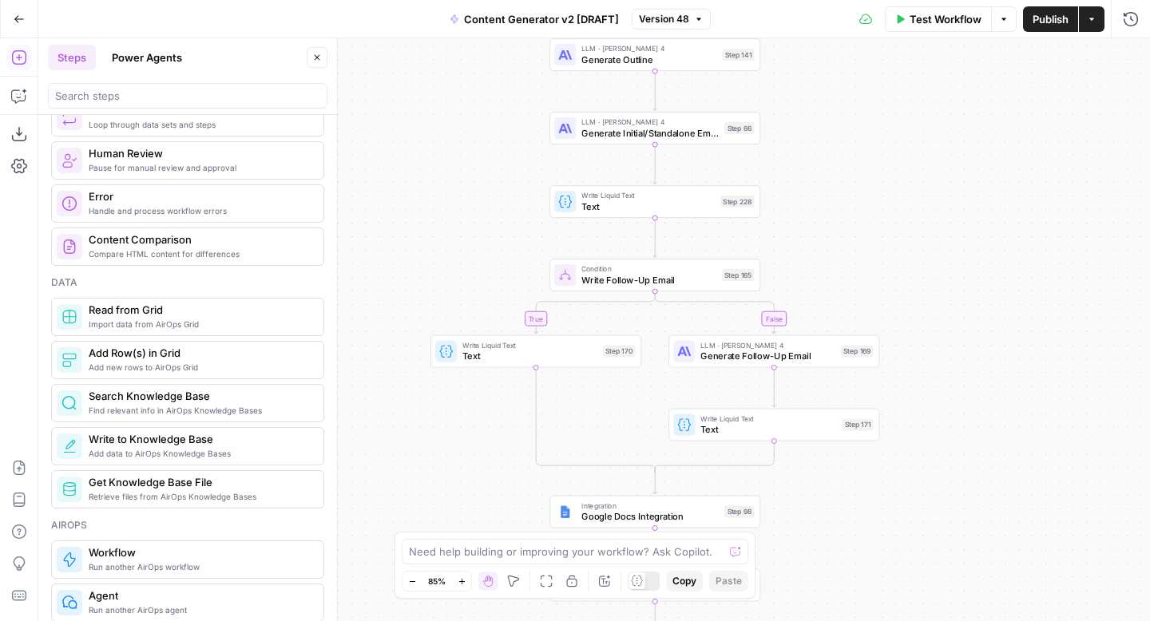
drag, startPoint x: 864, startPoint y: 256, endPoint x: 880, endPoint y: 620, distance: 365.3
click at [880, 620] on div "true false true false true false true true false true false false Workflow Set …" at bounding box center [594, 329] width 1112 height 583
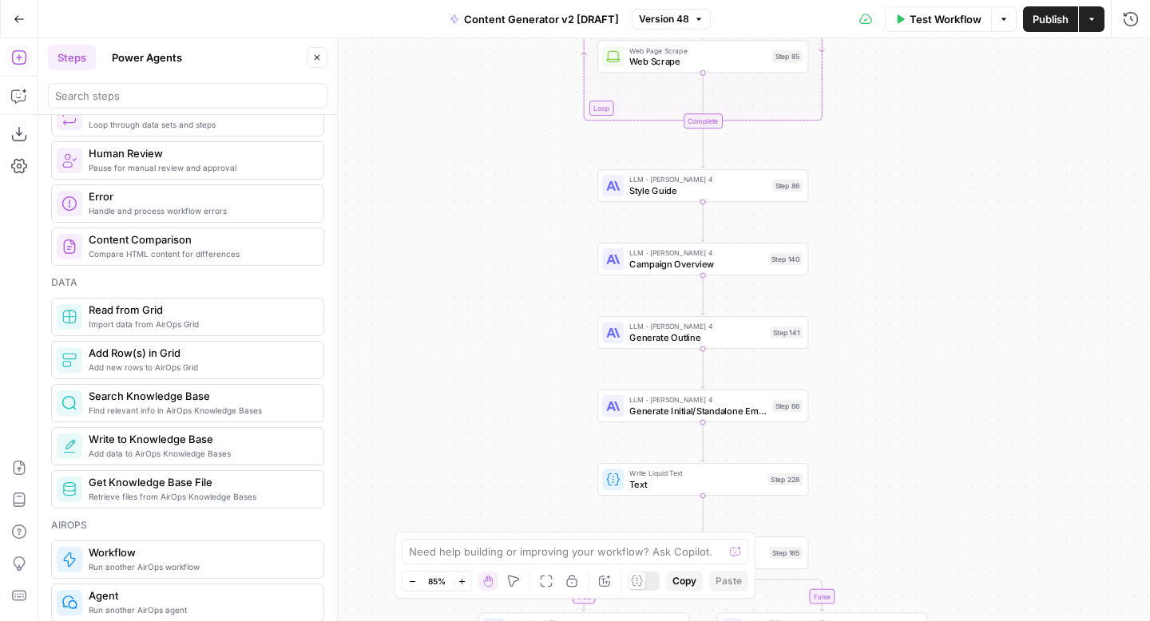
drag, startPoint x: 926, startPoint y: 221, endPoint x: 982, endPoint y: 550, distance: 333.9
click at [984, 549] on div "true false true false true false true true false true false false Workflow Set …" at bounding box center [594, 329] width 1112 height 583
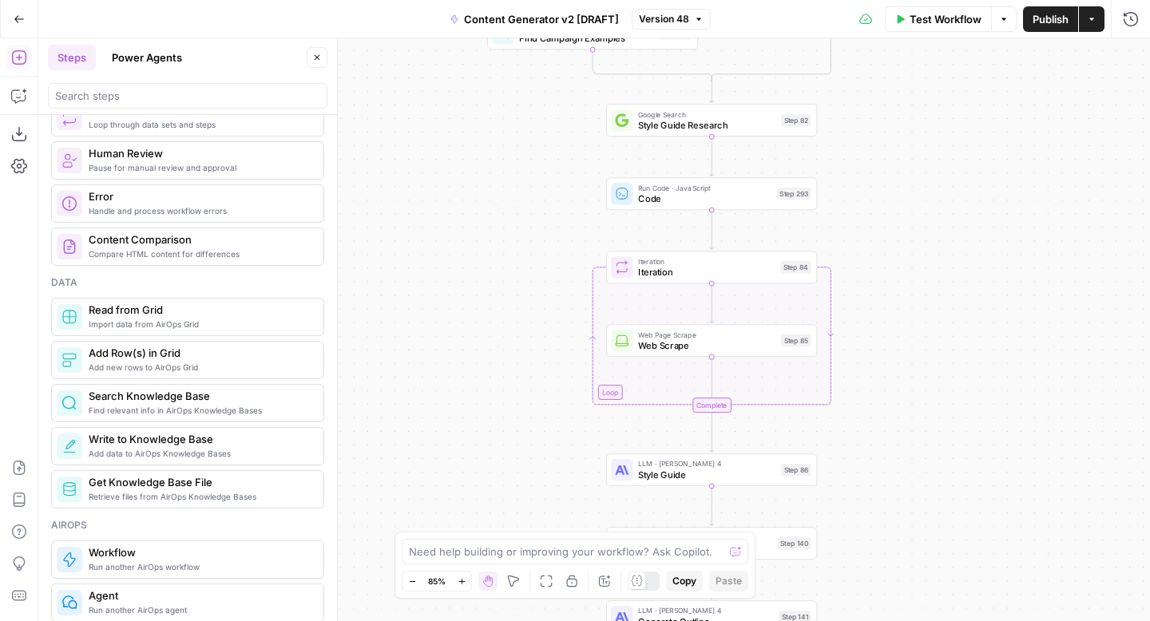
drag, startPoint x: 972, startPoint y: 105, endPoint x: 973, endPoint y: 479, distance: 374.5
click at [973, 479] on div "true false true false true false true true false true false false Workflow Set …" at bounding box center [594, 329] width 1112 height 583
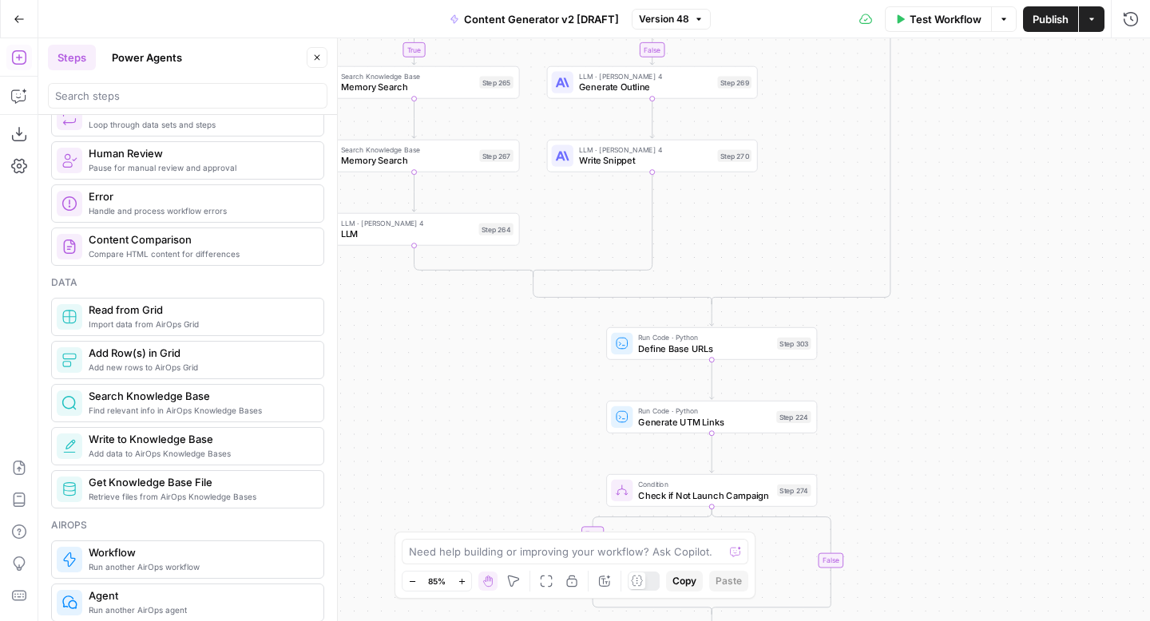
drag, startPoint x: 953, startPoint y: 149, endPoint x: 951, endPoint y: 541, distance: 392.1
click at [951, 541] on div "true false true false true false true true false true false false Workflow Set …" at bounding box center [594, 329] width 1112 height 583
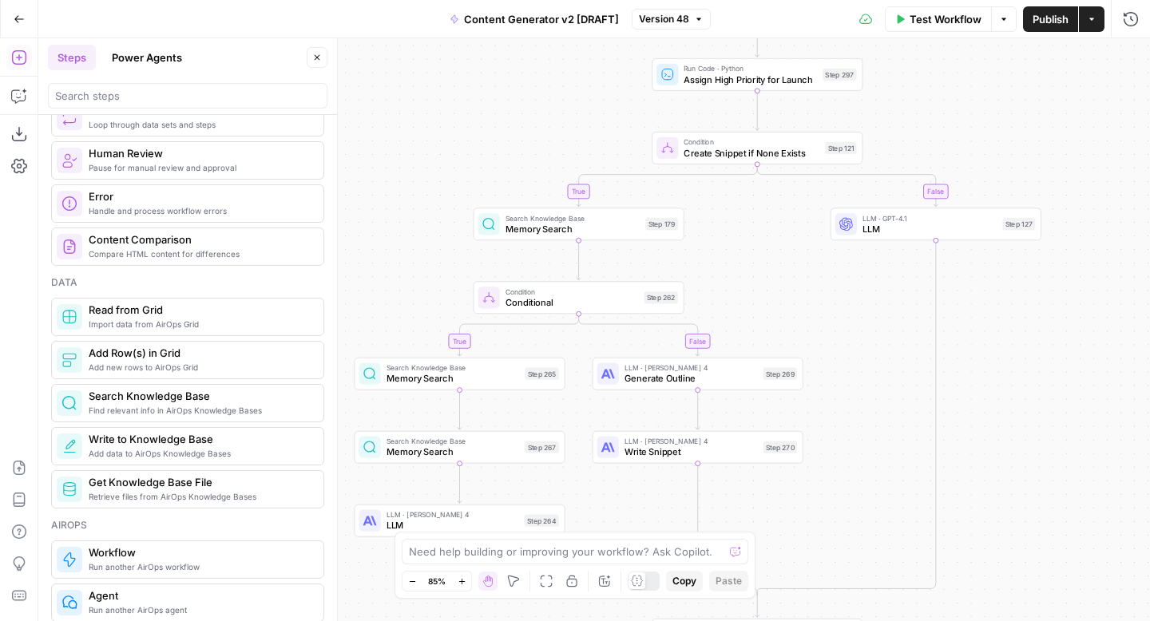
drag, startPoint x: 967, startPoint y: 165, endPoint x: 1033, endPoint y: 527, distance: 367.8
click at [1033, 527] on div "true false true false true false true true false true false false Workflow Set …" at bounding box center [594, 329] width 1112 height 583
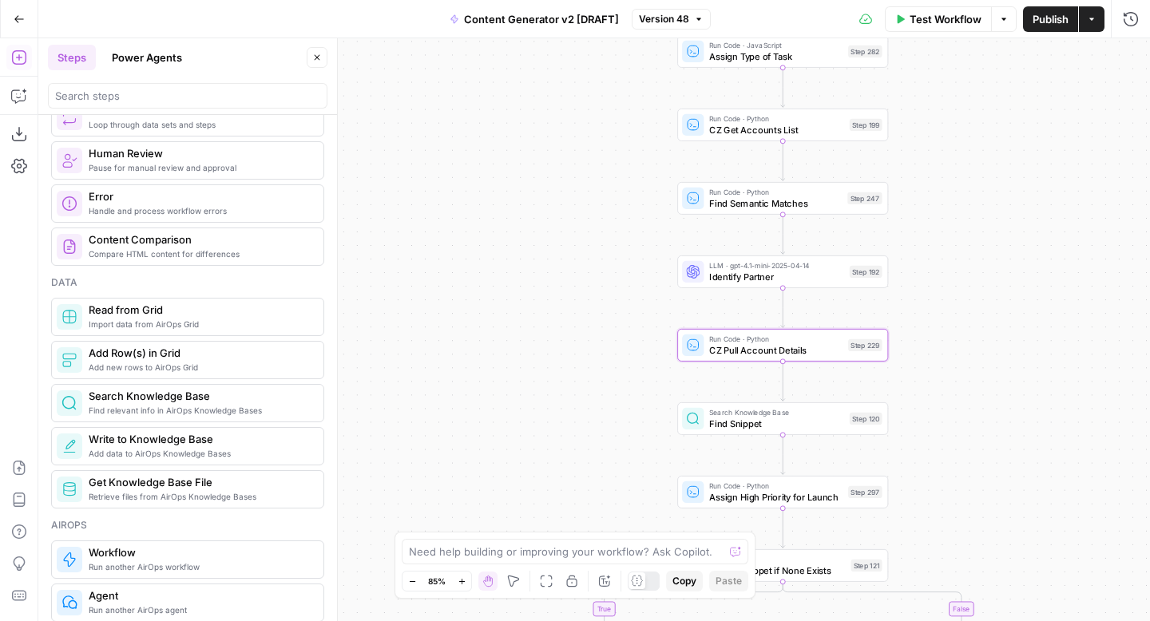
drag, startPoint x: 1016, startPoint y: 146, endPoint x: 1022, endPoint y: 509, distance: 363.4
click at [1023, 509] on div "true false true false true false true true false true false false Workflow Set …" at bounding box center [594, 329] width 1112 height 583
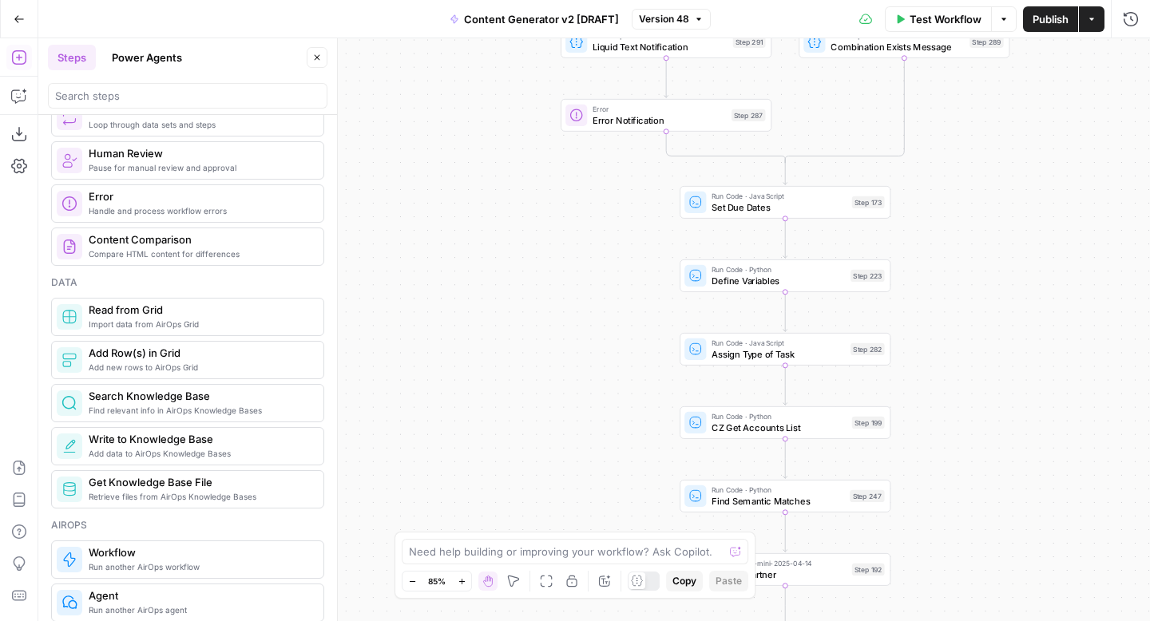
drag, startPoint x: 998, startPoint y: 101, endPoint x: 993, endPoint y: 450, distance: 348.2
click at [994, 449] on div "true false true false true false true true false true false false Workflow Set …" at bounding box center [594, 329] width 1112 height 583
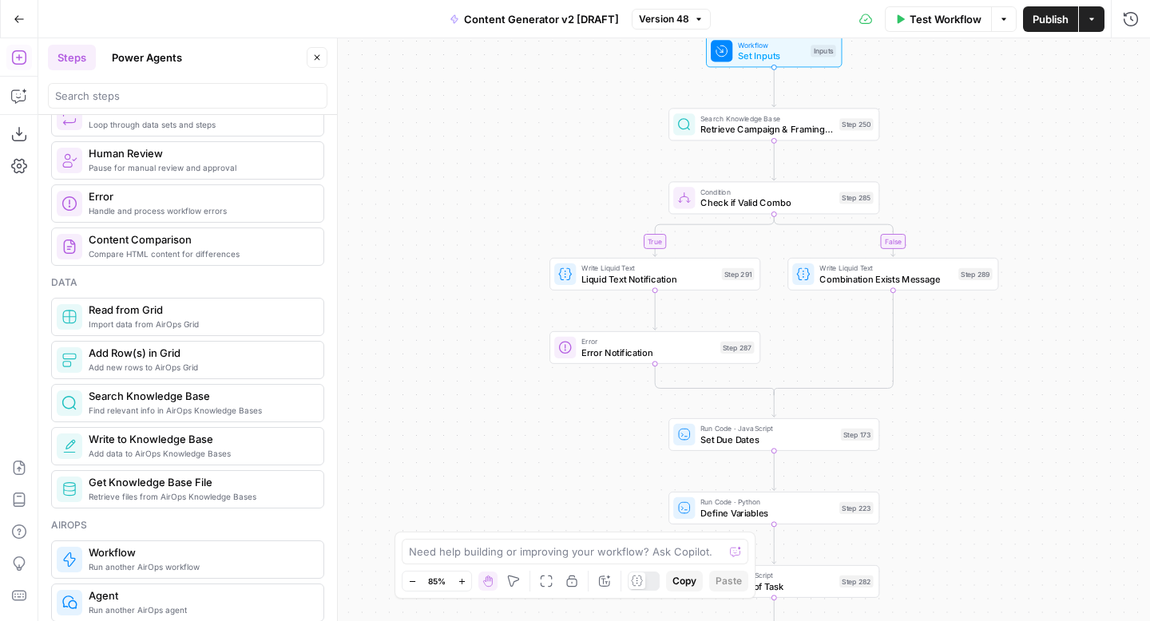
drag, startPoint x: 981, startPoint y: 144, endPoint x: 953, endPoint y: 453, distance: 310.3
click at [954, 452] on div "true false true false true false true true false true false false Workflow Set …" at bounding box center [594, 329] width 1112 height 583
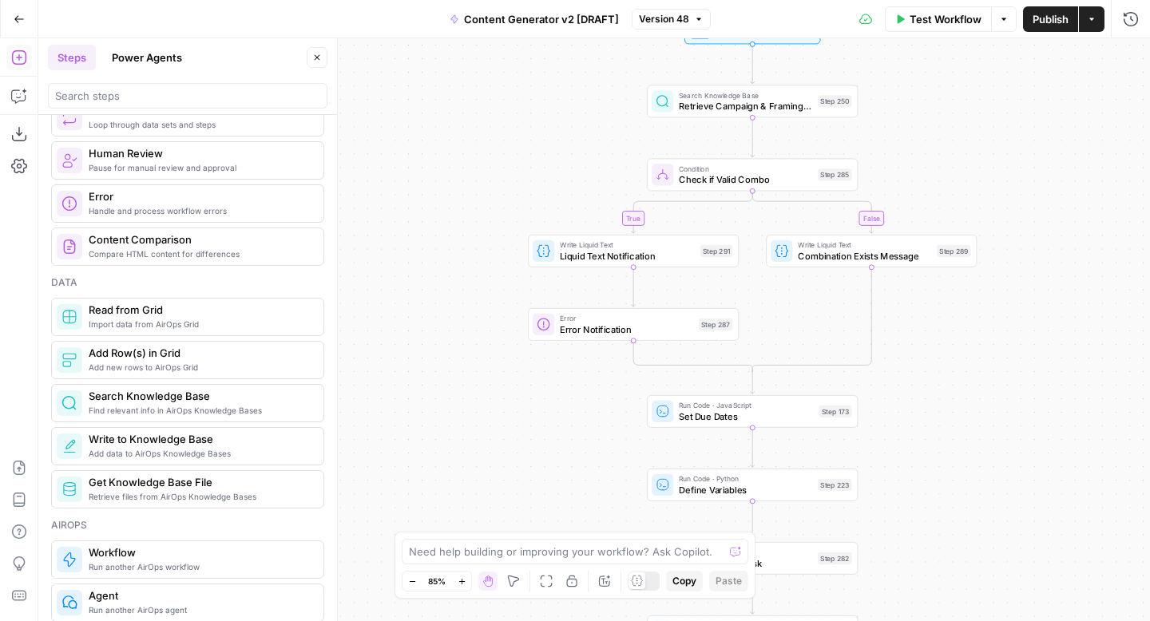
drag, startPoint x: 965, startPoint y: 380, endPoint x: 957, endPoint y: 168, distance: 212.6
click at [957, 167] on div "true false true false true false true true false true false false Workflow Set …" at bounding box center [594, 329] width 1112 height 583
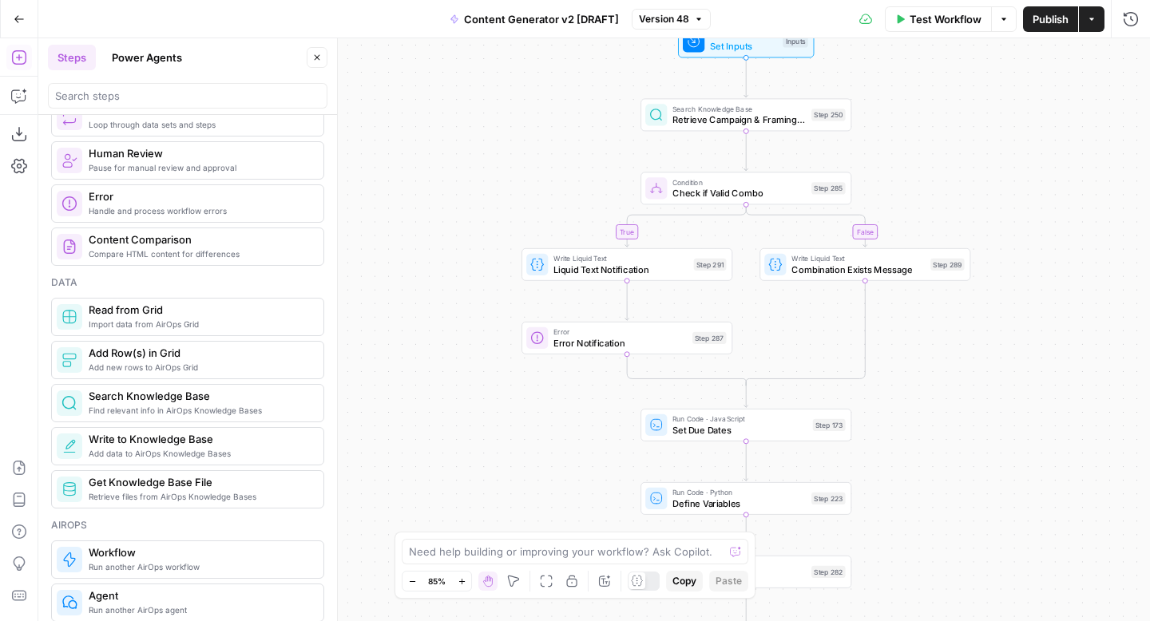
drag, startPoint x: 947, startPoint y: 284, endPoint x: 944, endPoint y: 345, distance: 60.8
click at [944, 345] on div "true false true false true false true true false true false false Workflow Set …" at bounding box center [594, 329] width 1112 height 583
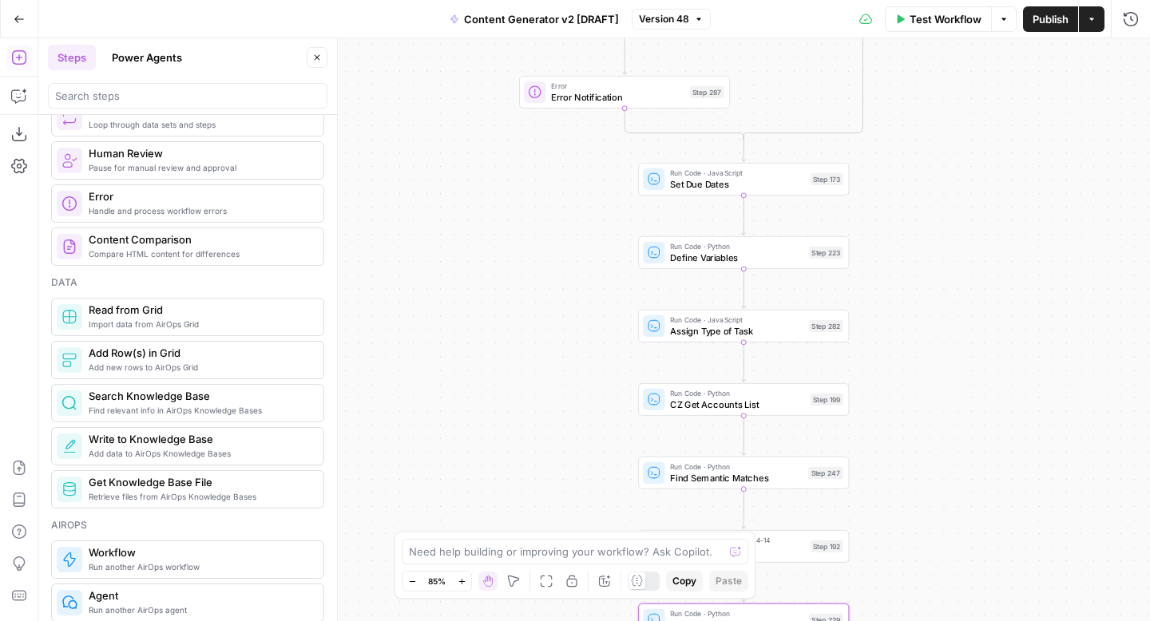
drag, startPoint x: 946, startPoint y: 452, endPoint x: 944, endPoint y: 190, distance: 261.9
click at [944, 190] on div "true false true false true false true true false true false false Workflow Set …" at bounding box center [594, 329] width 1112 height 583
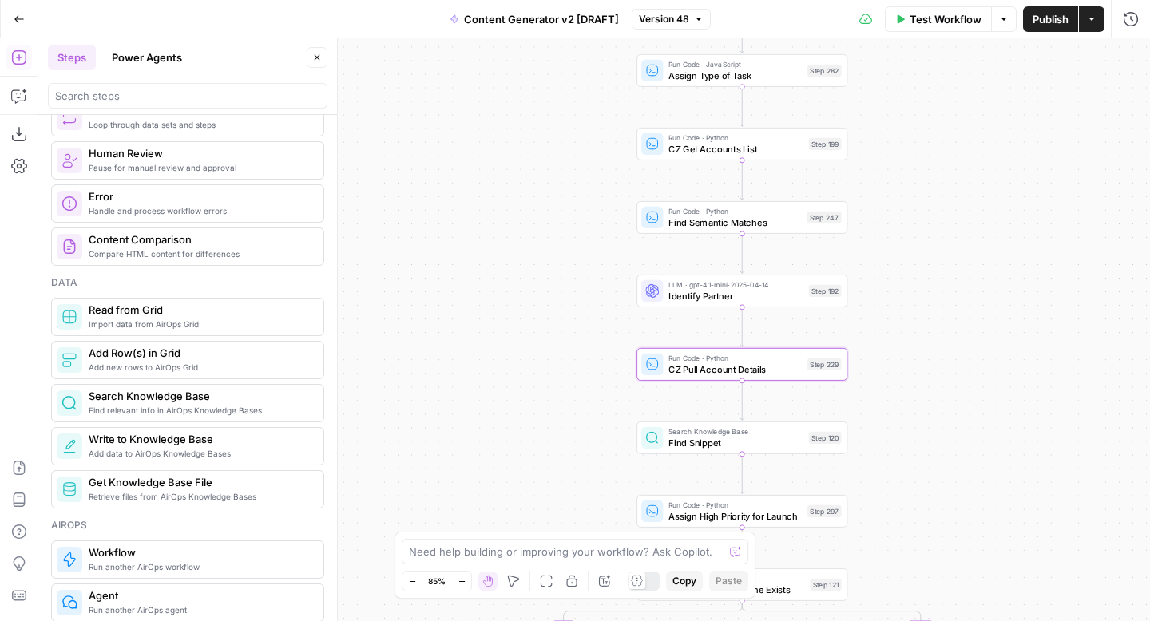
drag, startPoint x: 958, startPoint y: 367, endPoint x: 957, endPoint y: 111, distance: 255.6
click at [957, 111] on div "true false true false true false true true false true false false Workflow Set …" at bounding box center [594, 329] width 1112 height 583
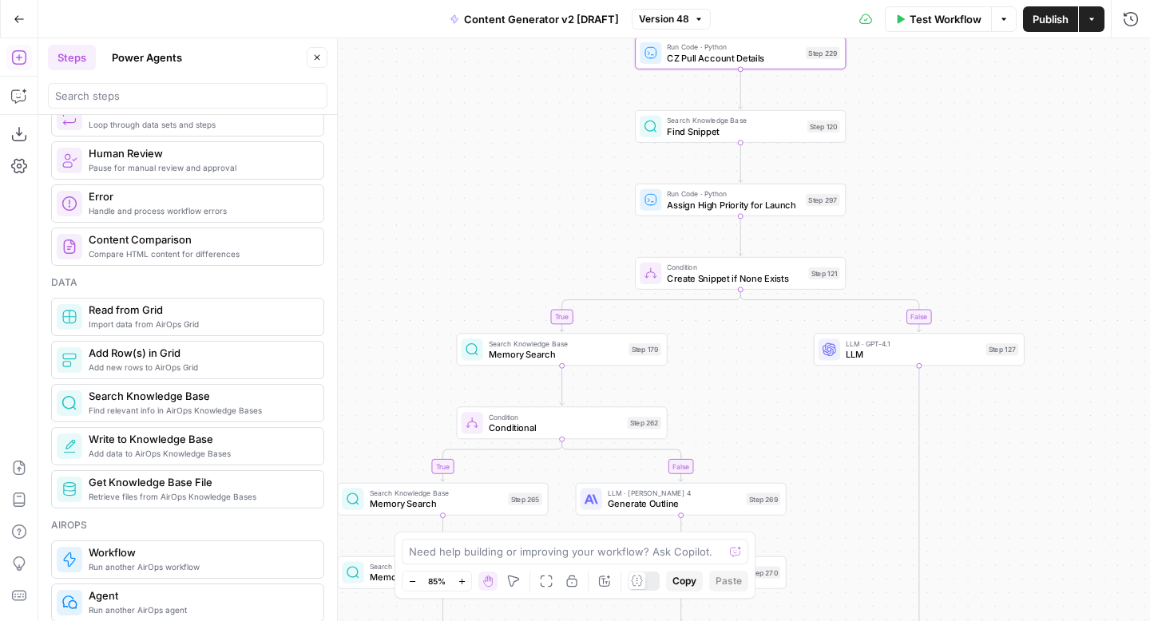
drag, startPoint x: 959, startPoint y: 430, endPoint x: 957, endPoint y: 113, distance: 317.0
click at [957, 113] on div "true false true false true false true true false true false false Workflow Set …" at bounding box center [594, 329] width 1112 height 583
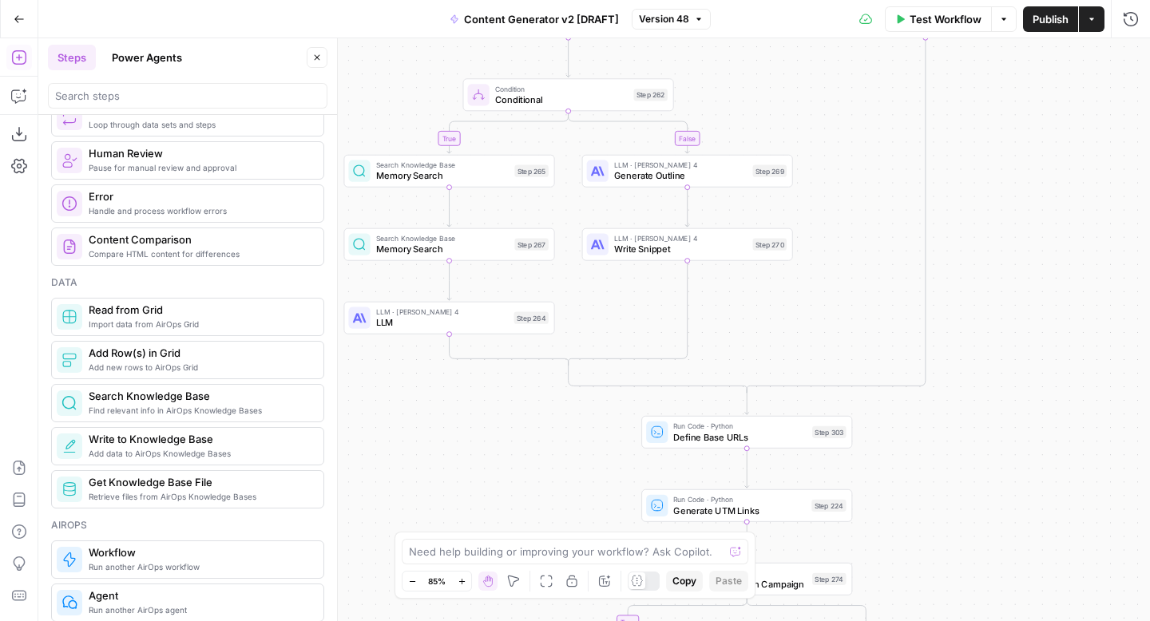
drag, startPoint x: 985, startPoint y: 463, endPoint x: 985, endPoint y: 156, distance: 307.5
click at [985, 156] on div "true false true false true false true true false true false false Workflow Set …" at bounding box center [594, 329] width 1112 height 583
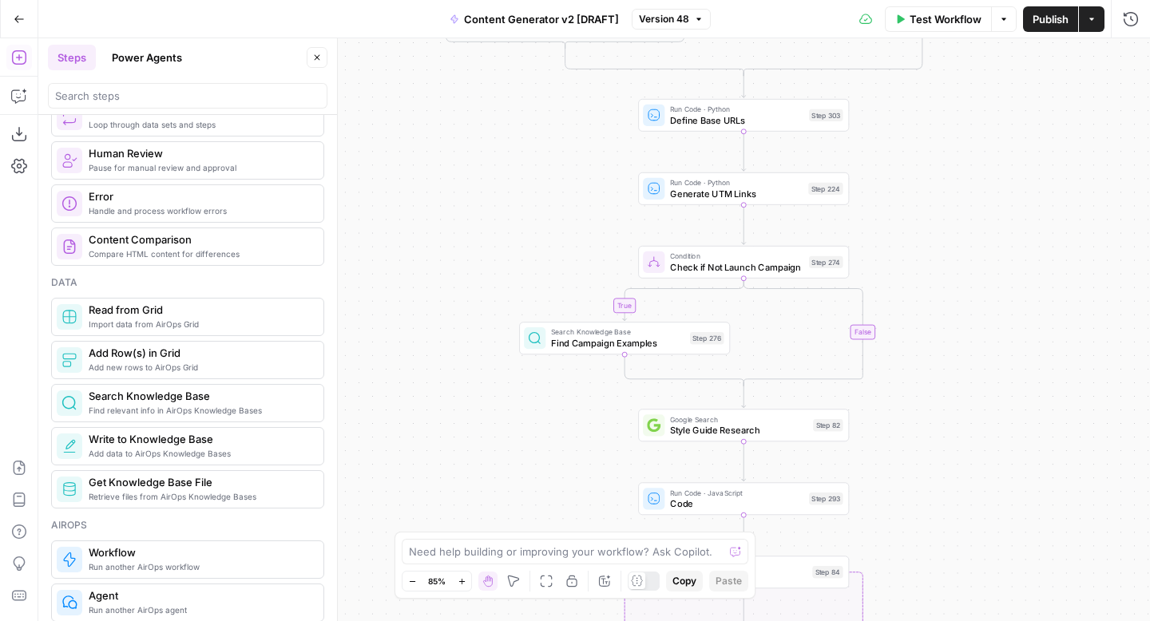
drag, startPoint x: 990, startPoint y: 482, endPoint x: 995, endPoint y: 184, distance: 298.7
click at [995, 184] on div "true false true false true false true true false true false false Workflow Set …" at bounding box center [594, 329] width 1112 height 583
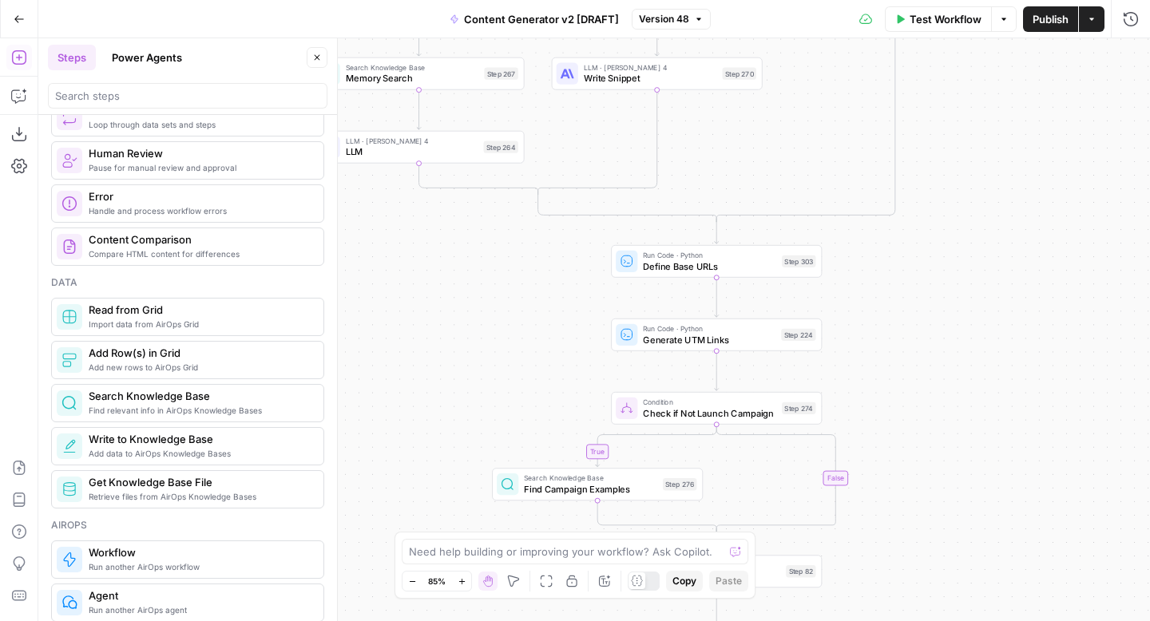
drag, startPoint x: 977, startPoint y: 367, endPoint x: 948, endPoint y: 533, distance: 168.6
click at [949, 533] on div "true false true false true false true true false true false false Workflow Set …" at bounding box center [594, 329] width 1112 height 583
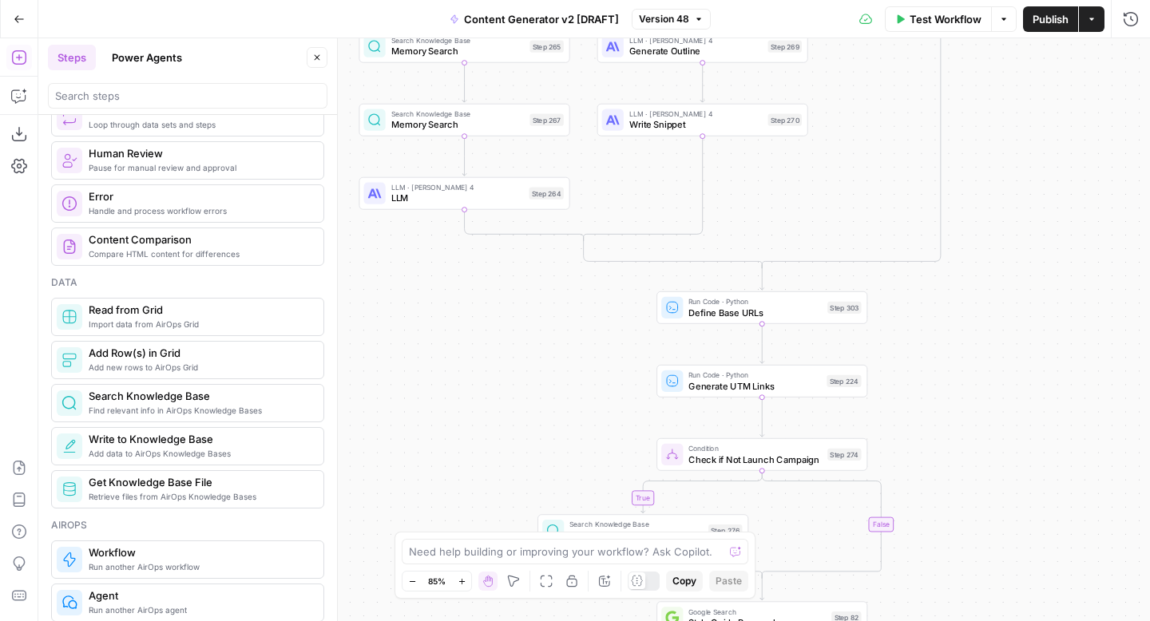
drag, startPoint x: 981, startPoint y: 209, endPoint x: 1029, endPoint y: 145, distance: 80.5
click at [1029, 145] on div "true false true false true false true true false true false false Workflow Set …" at bounding box center [594, 329] width 1112 height 583
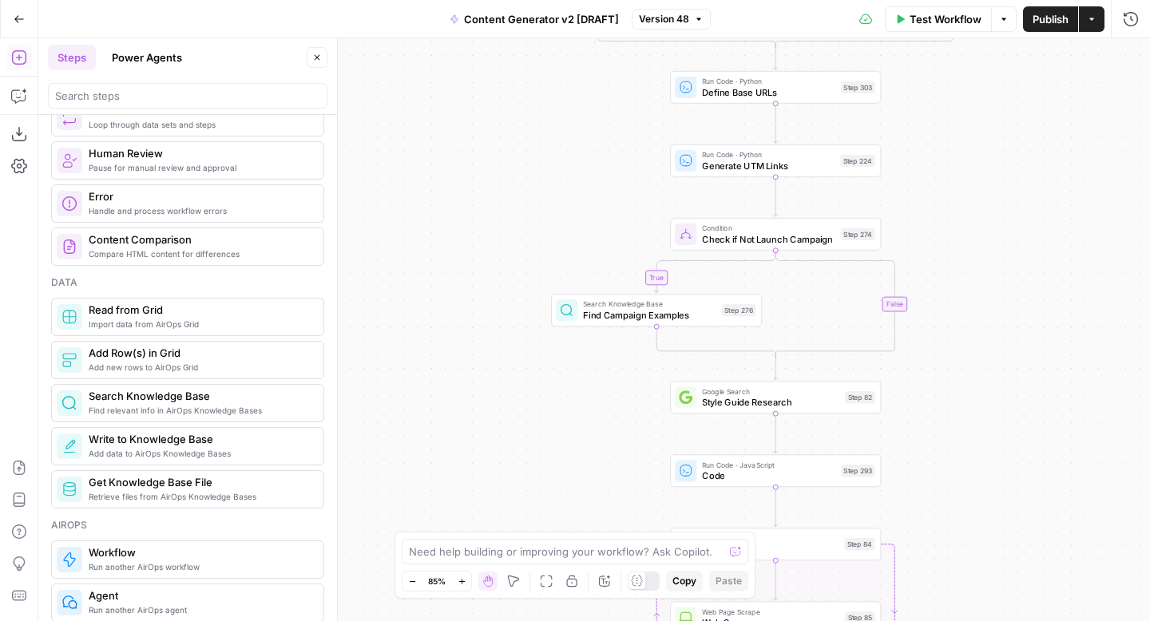
drag, startPoint x: 1007, startPoint y: 426, endPoint x: 1019, endPoint y: 296, distance: 129.9
click at [1019, 295] on div "true false true false true false true true false true false false Workflow Set …" at bounding box center [594, 329] width 1112 height 583
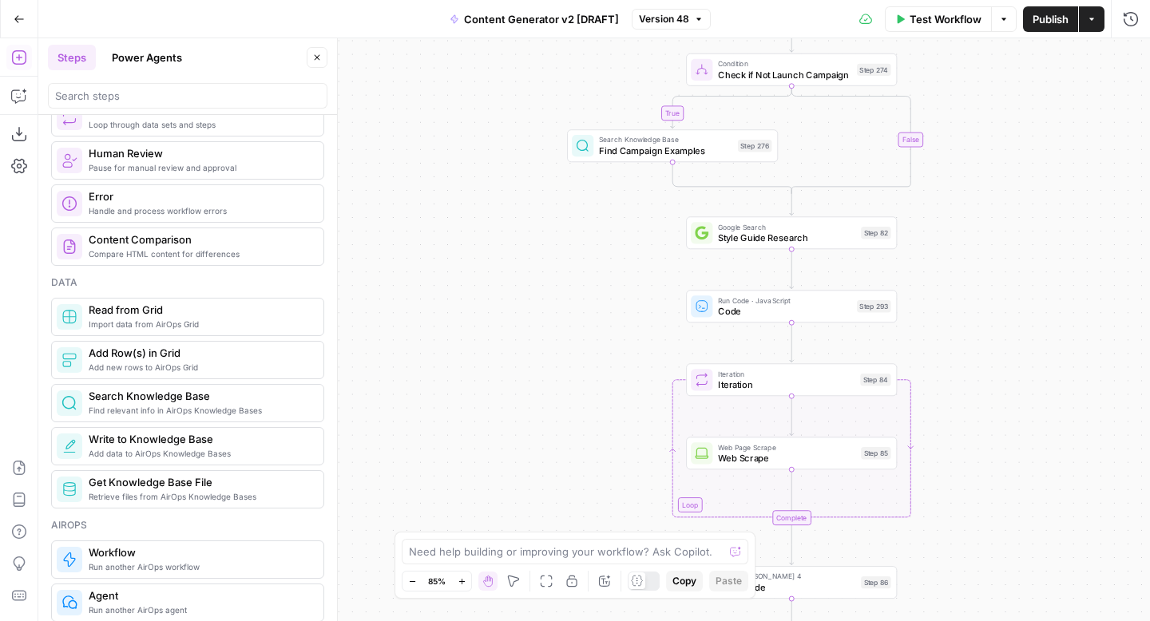
drag, startPoint x: 1008, startPoint y: 418, endPoint x: 1023, endPoint y: 252, distance: 166.8
click at [1023, 252] on div "true false true false true false true true false true false false Workflow Set …" at bounding box center [594, 329] width 1112 height 583
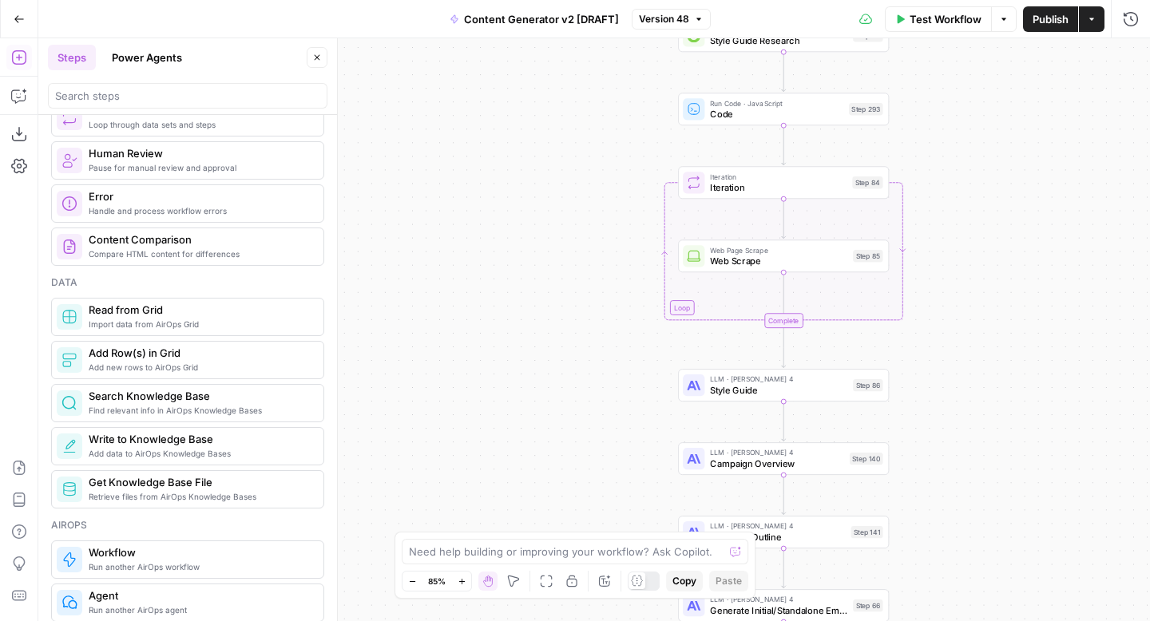
drag, startPoint x: 1017, startPoint y: 402, endPoint x: 1009, endPoint y: 207, distance: 195.8
click at [1009, 206] on div "true false true false true false true true false true false false Workflow Set …" at bounding box center [594, 329] width 1112 height 583
click at [942, 398] on div "true false true false true false true true false true false false Workflow Set …" at bounding box center [594, 329] width 1112 height 583
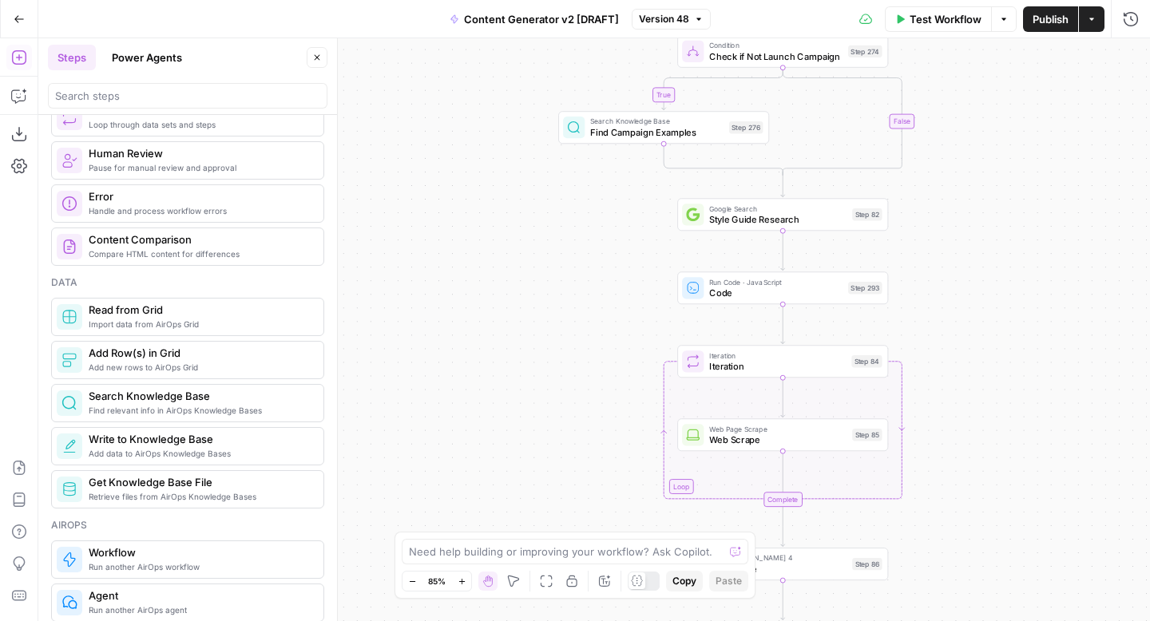
drag, startPoint x: 989, startPoint y: 156, endPoint x: 985, endPoint y: 335, distance: 178.9
click at [986, 335] on div "true false true false true false true true false true false false Workflow Set …" at bounding box center [594, 329] width 1112 height 583
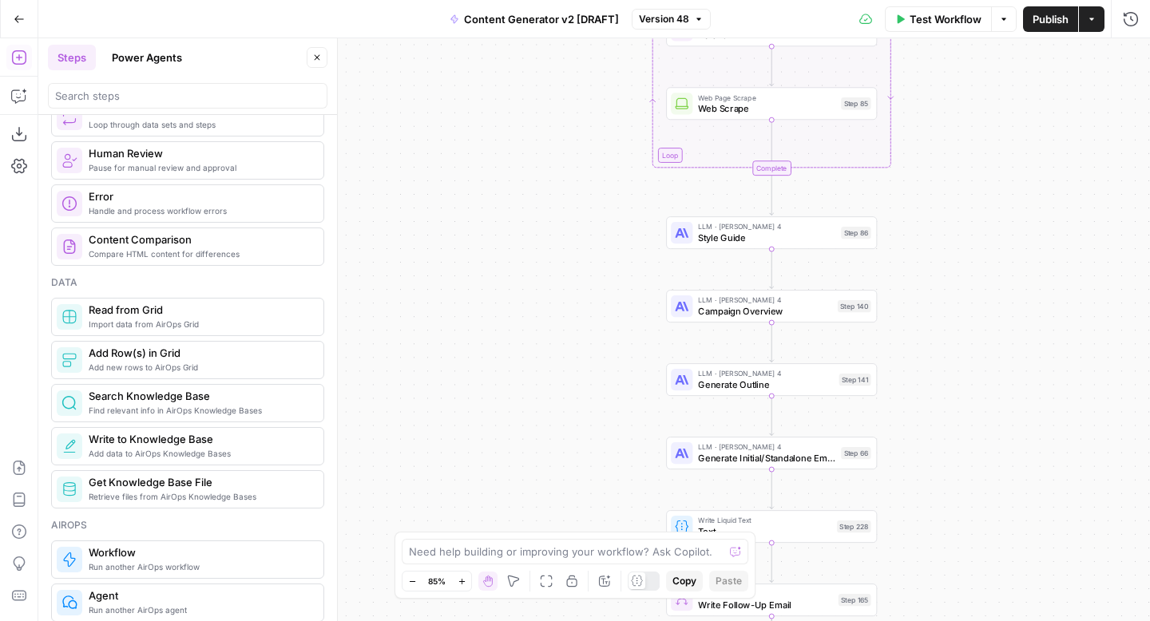
click at [736, 240] on span "Style Guide" at bounding box center [766, 238] width 137 height 14
